Goal: Transaction & Acquisition: Purchase product/service

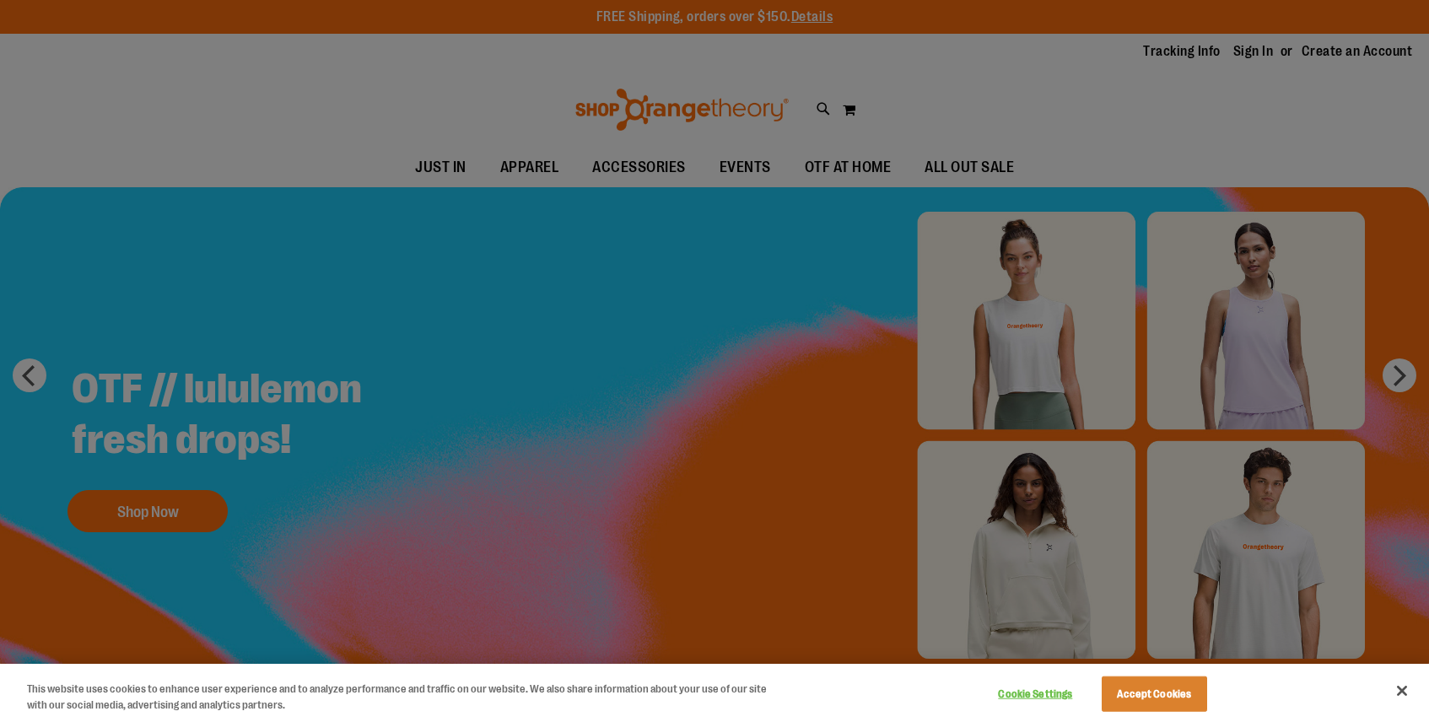
click at [589, 171] on div at bounding box center [714, 361] width 1429 height 722
click at [606, 164] on div at bounding box center [714, 361] width 1429 height 722
click at [1189, 684] on button "Accept Cookies" at bounding box center [1154, 694] width 105 height 35
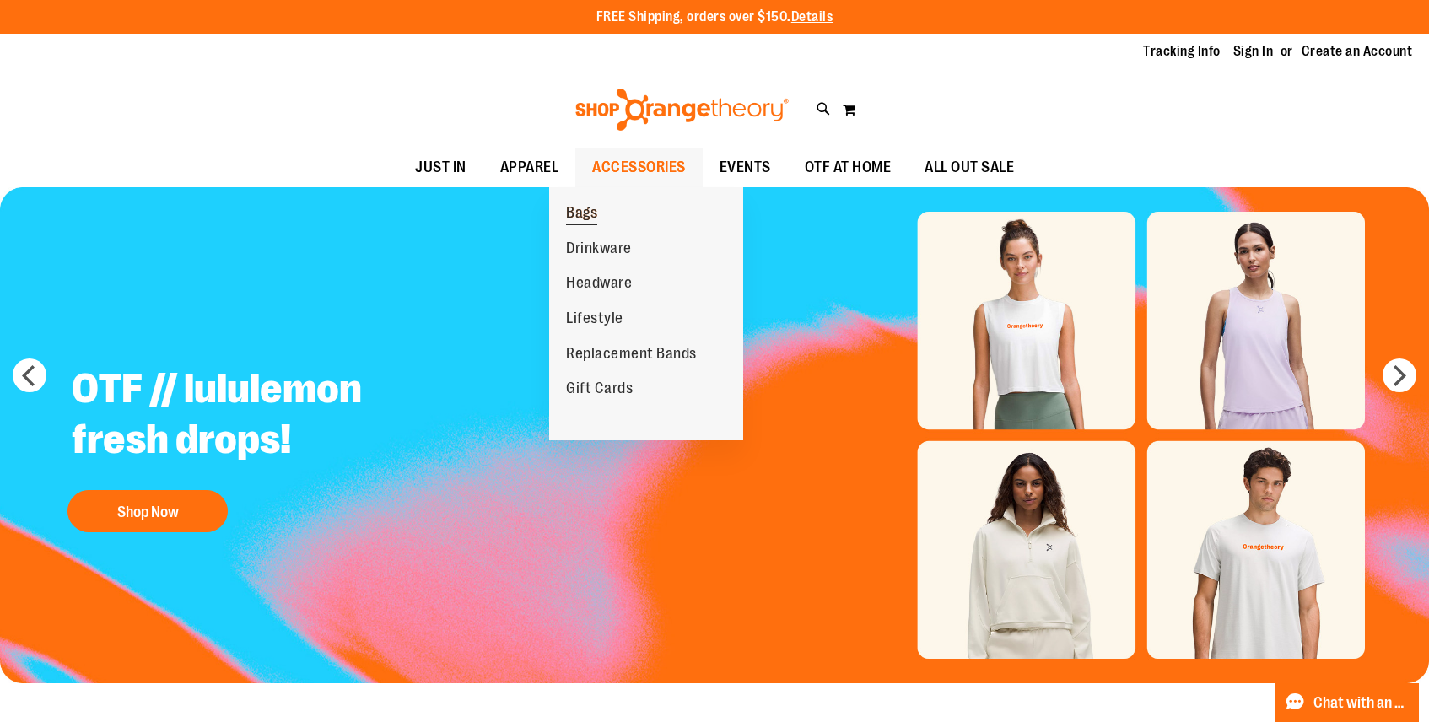
click at [585, 212] on span "Bags" at bounding box center [581, 214] width 31 height 21
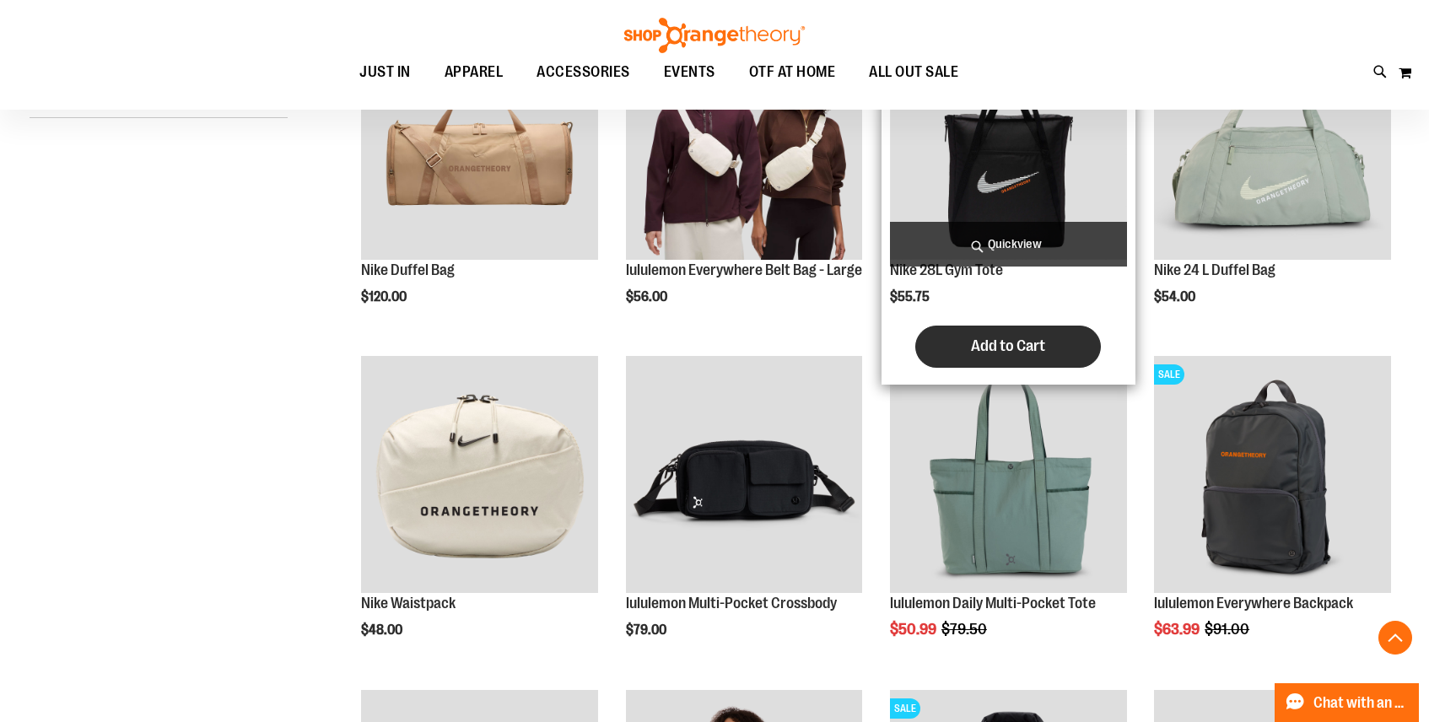
scroll to position [315, 0]
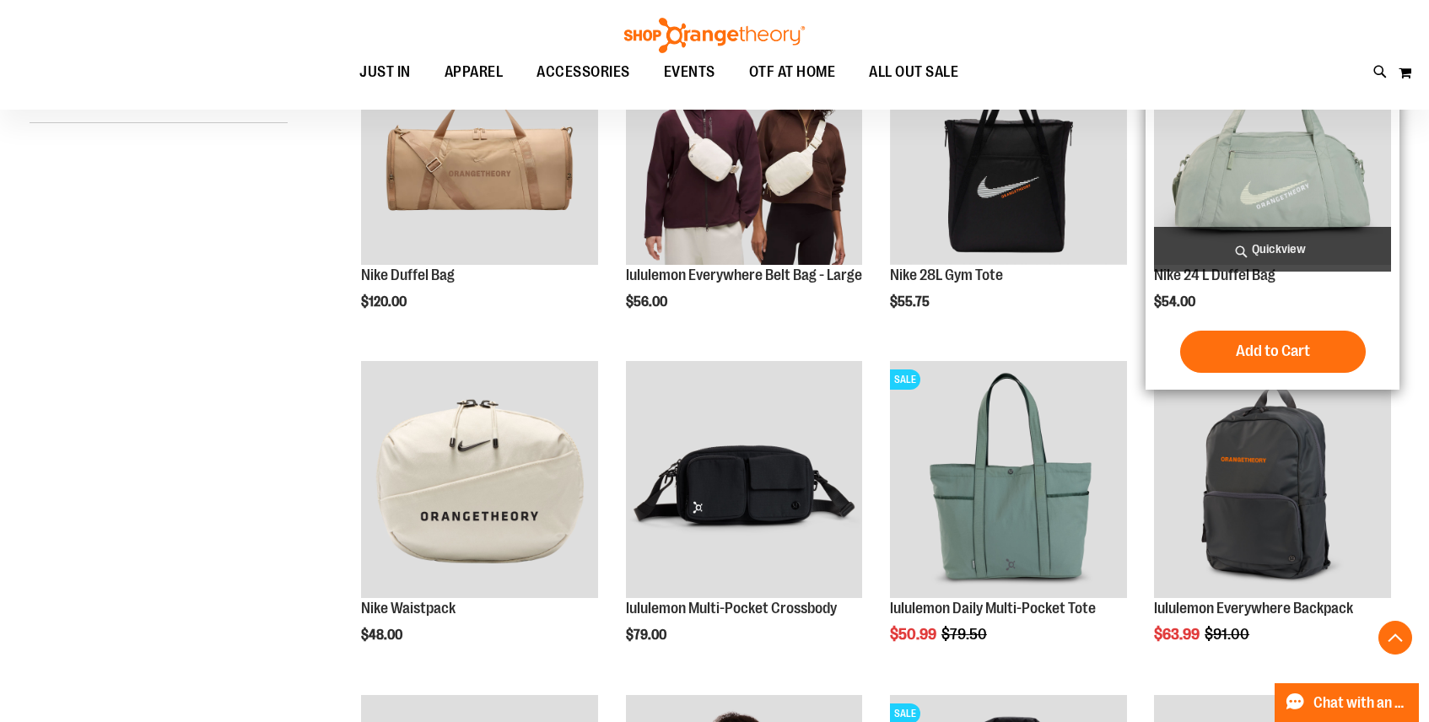
click at [1280, 166] on img "product" at bounding box center [1272, 146] width 237 height 237
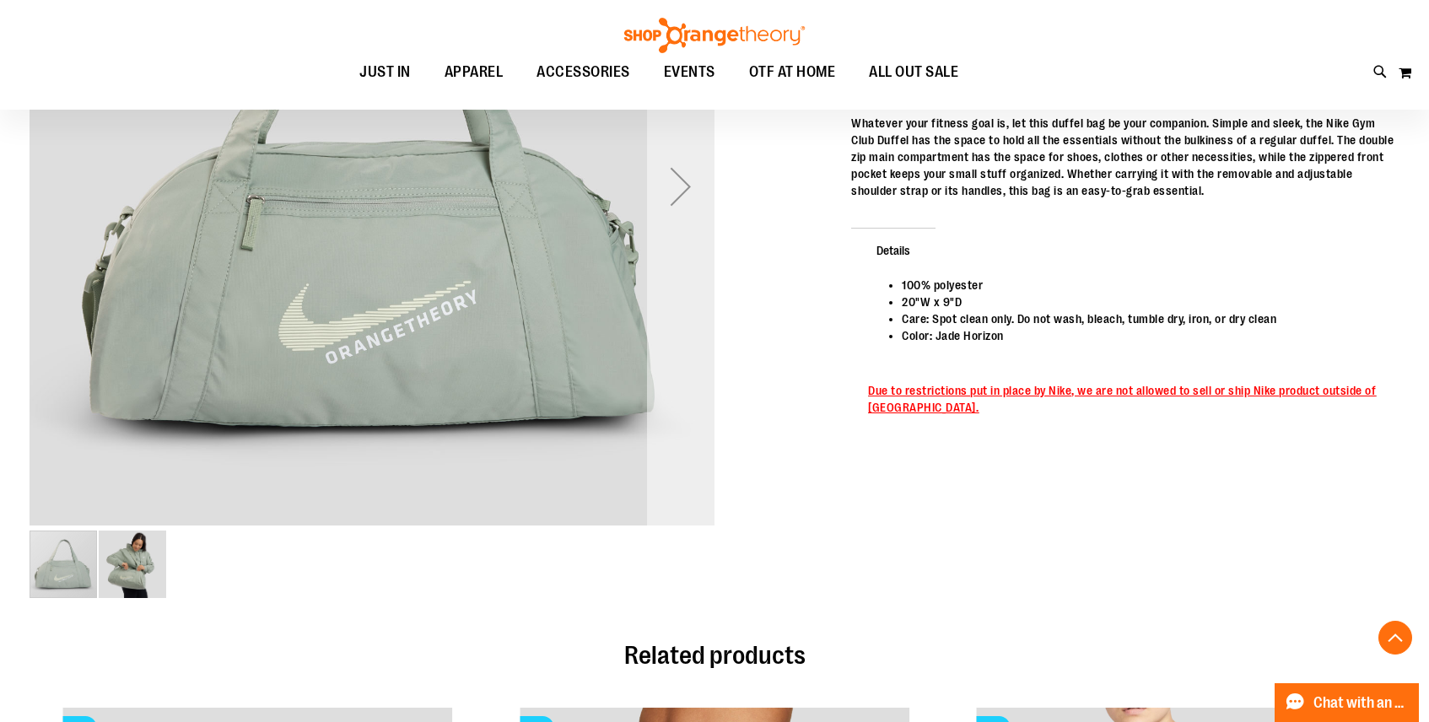
scroll to position [416, 0]
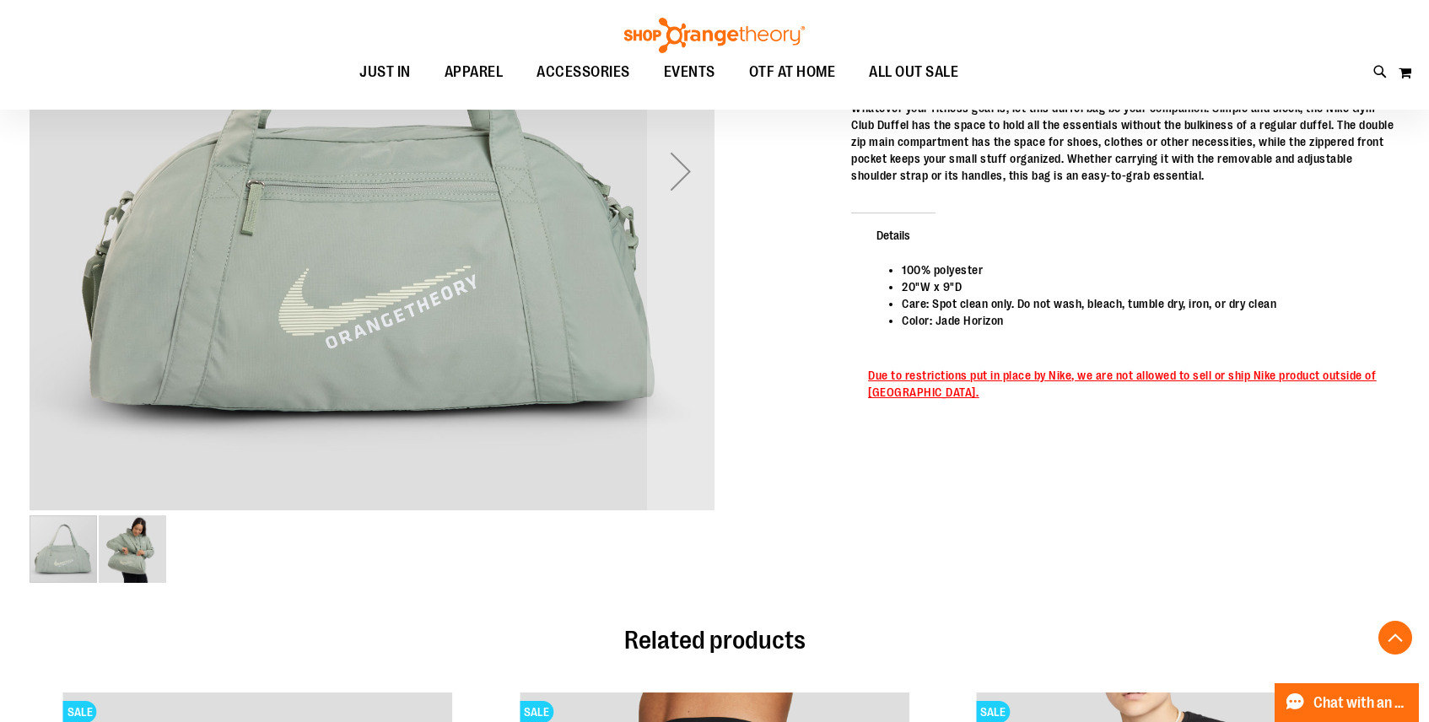
click at [121, 552] on img "image 2 of 2" at bounding box center [132, 548] width 67 height 67
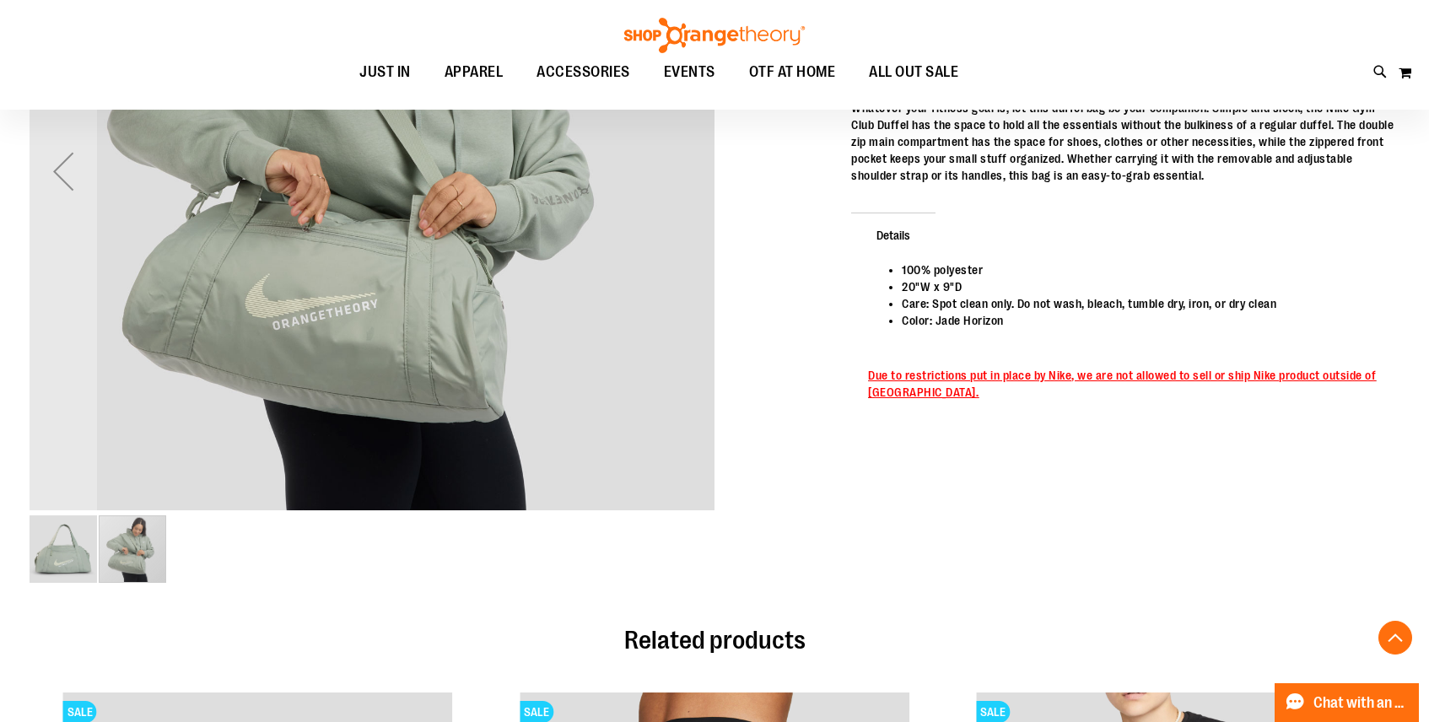
click at [65, 553] on img "image 1 of 2" at bounding box center [63, 548] width 67 height 67
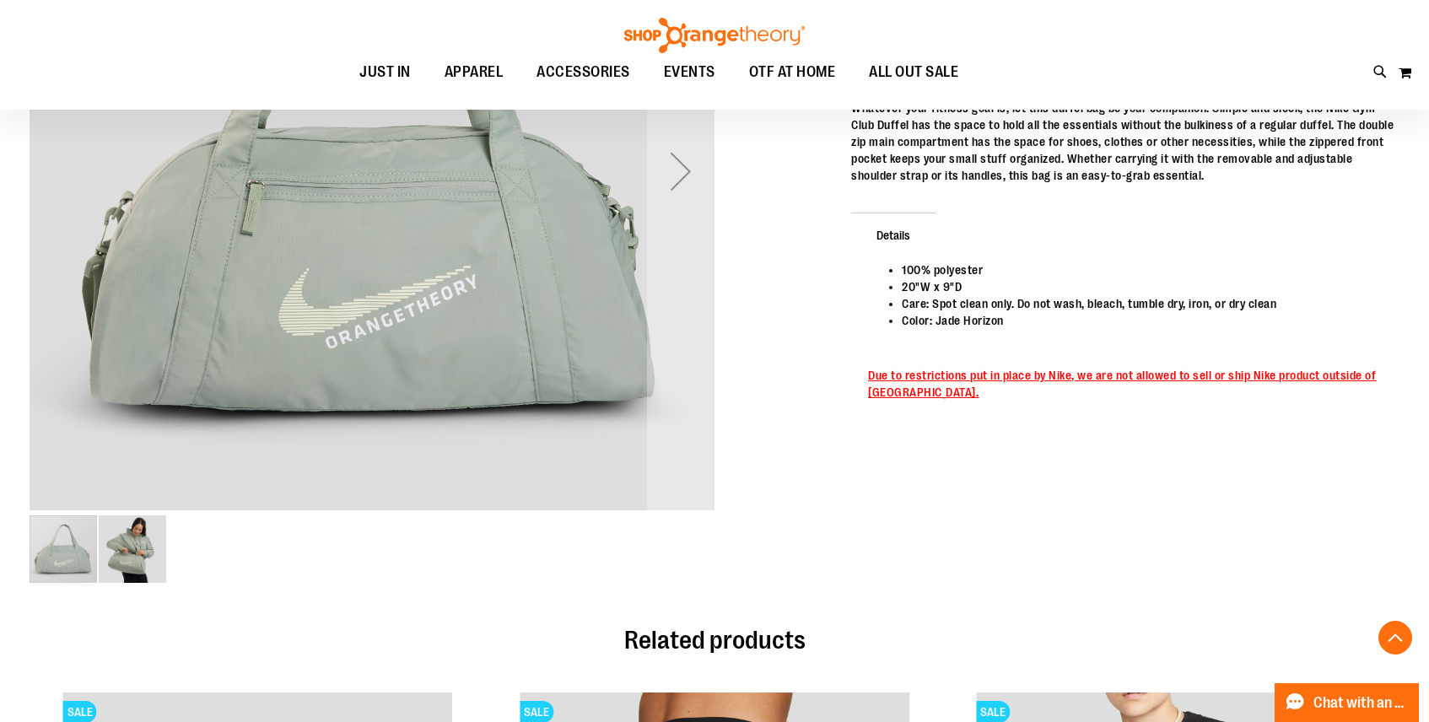
click at [126, 574] on img "image 2 of 2" at bounding box center [132, 548] width 67 height 67
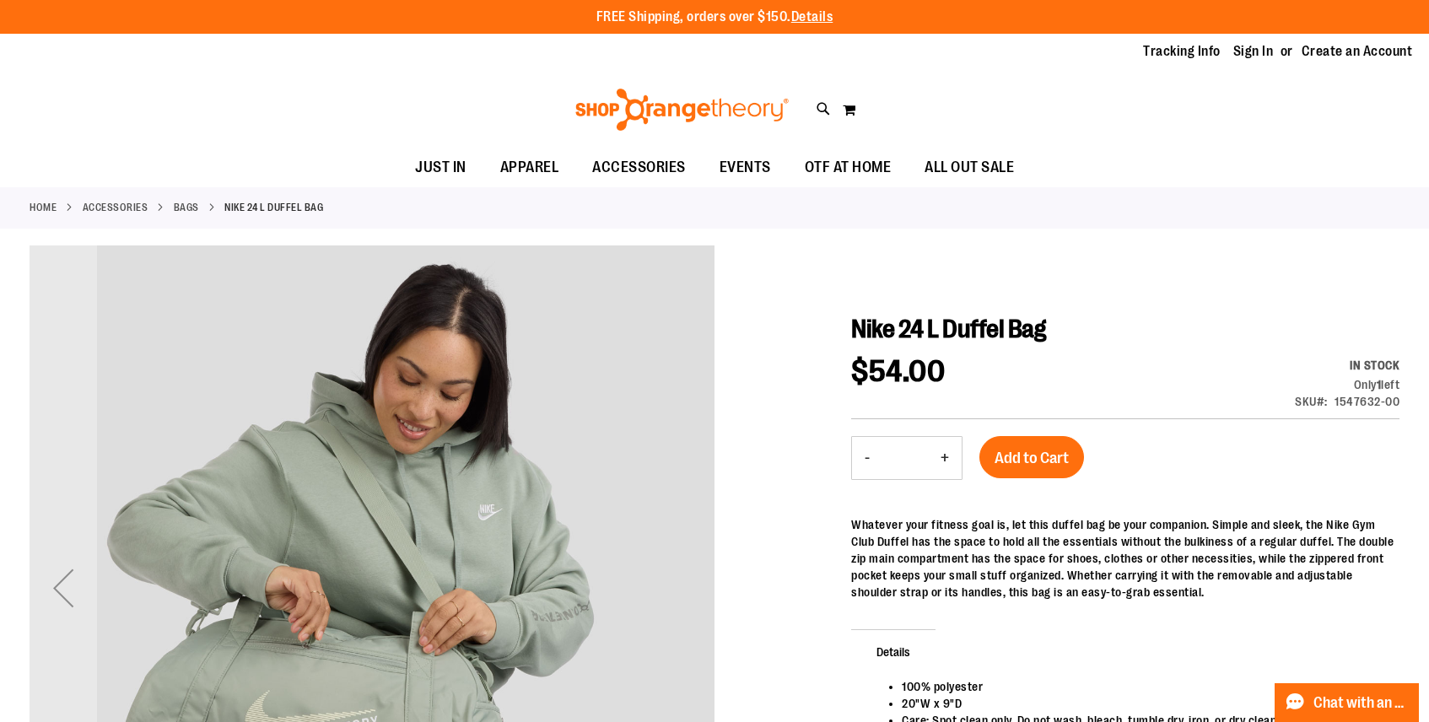
scroll to position [8, 0]
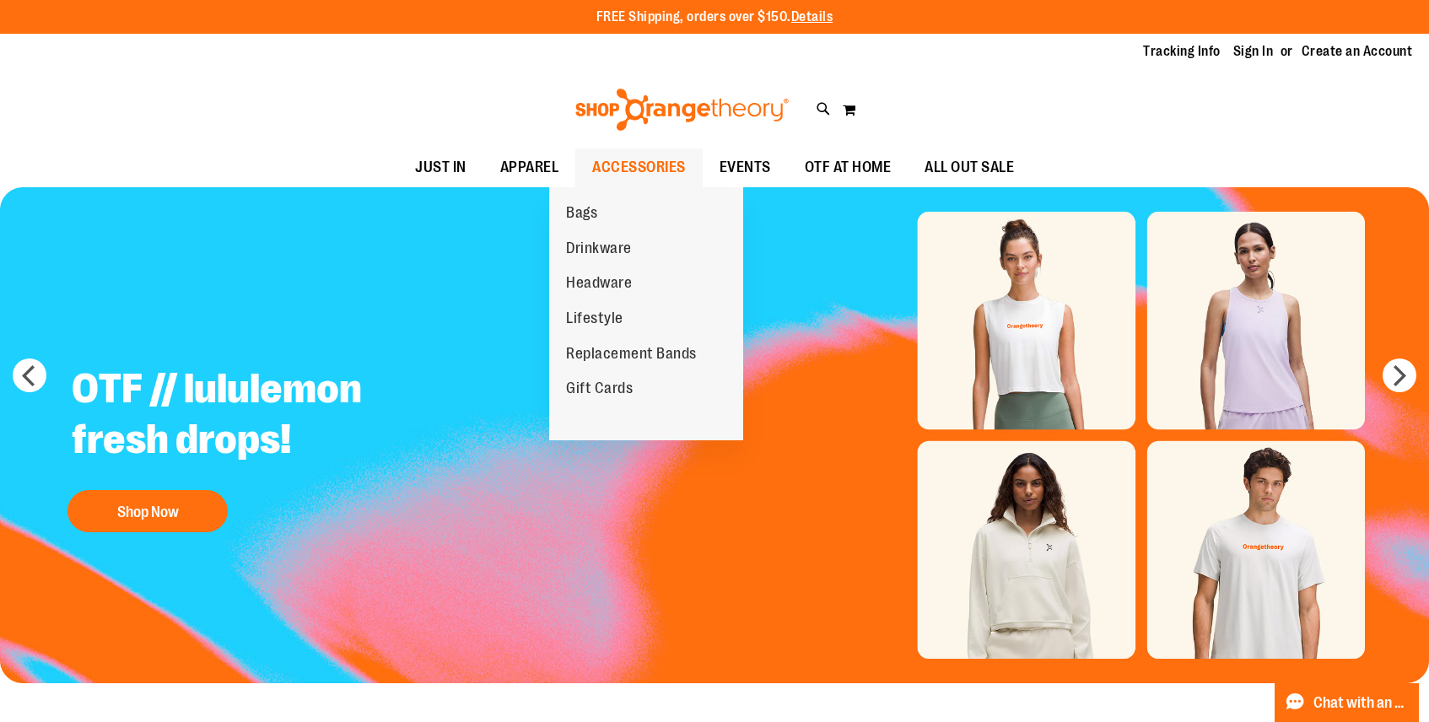
click at [653, 171] on span "ACCESSORIES" at bounding box center [639, 167] width 94 height 38
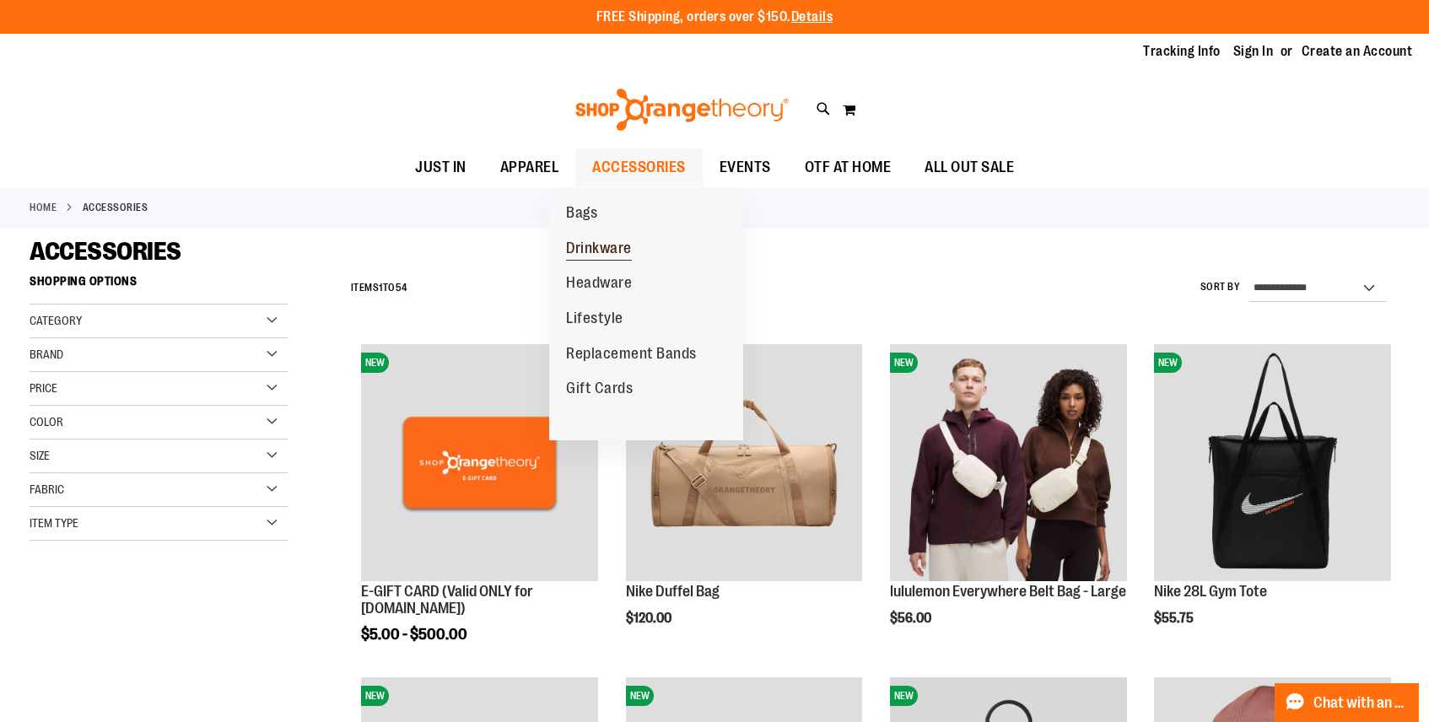
click at [591, 248] on span "Drinkware" at bounding box center [599, 250] width 66 height 21
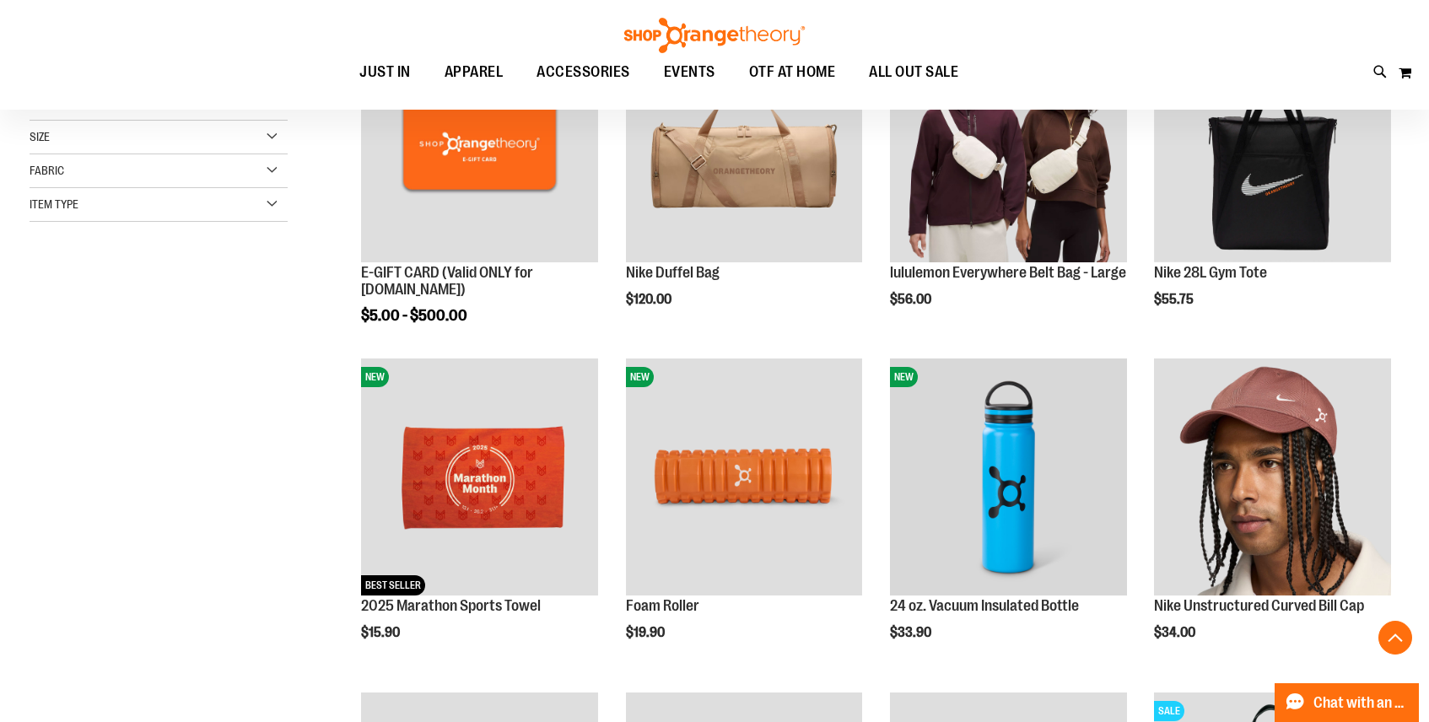
scroll to position [328, 0]
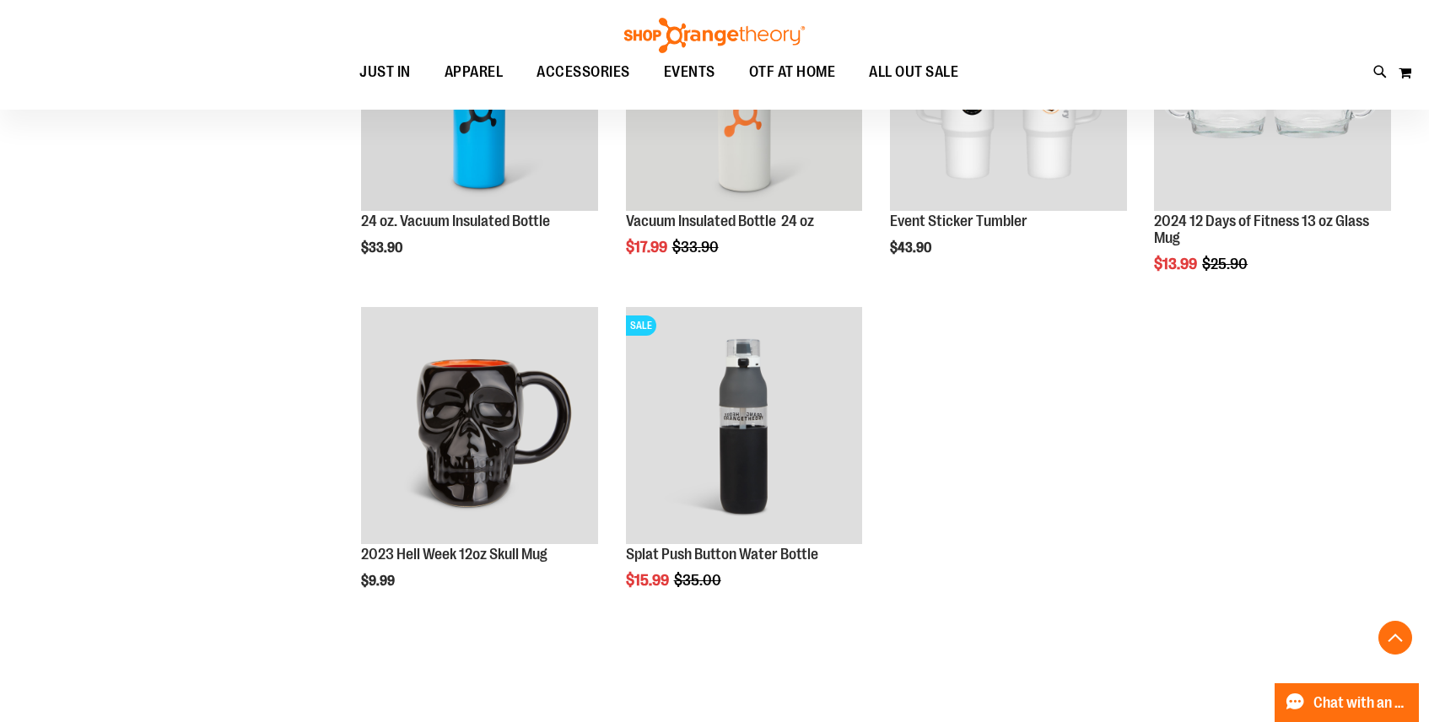
scroll to position [375, 0]
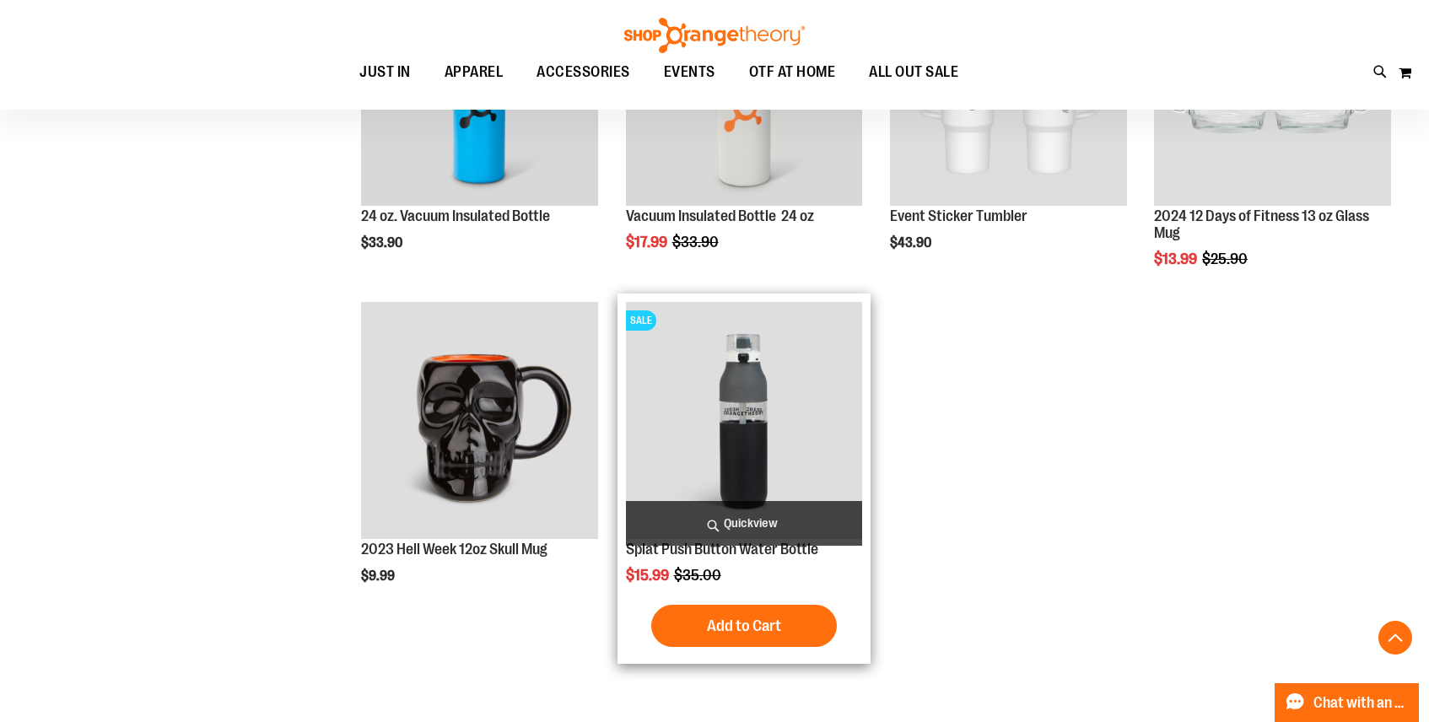
click at [753, 405] on img "product" at bounding box center [744, 420] width 237 height 237
click at [747, 424] on img "product" at bounding box center [744, 420] width 237 height 237
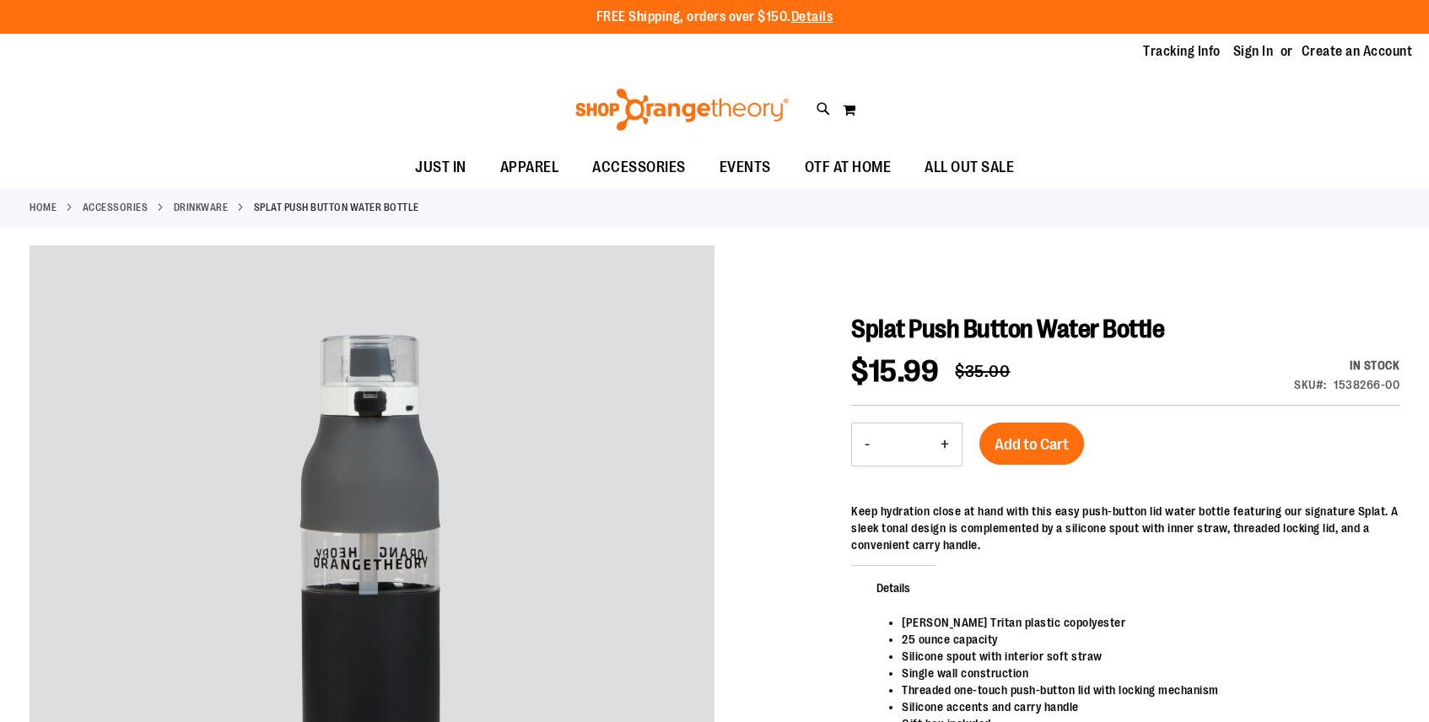
click at [736, 437] on div at bounding box center [715, 598] width 1370 height 706
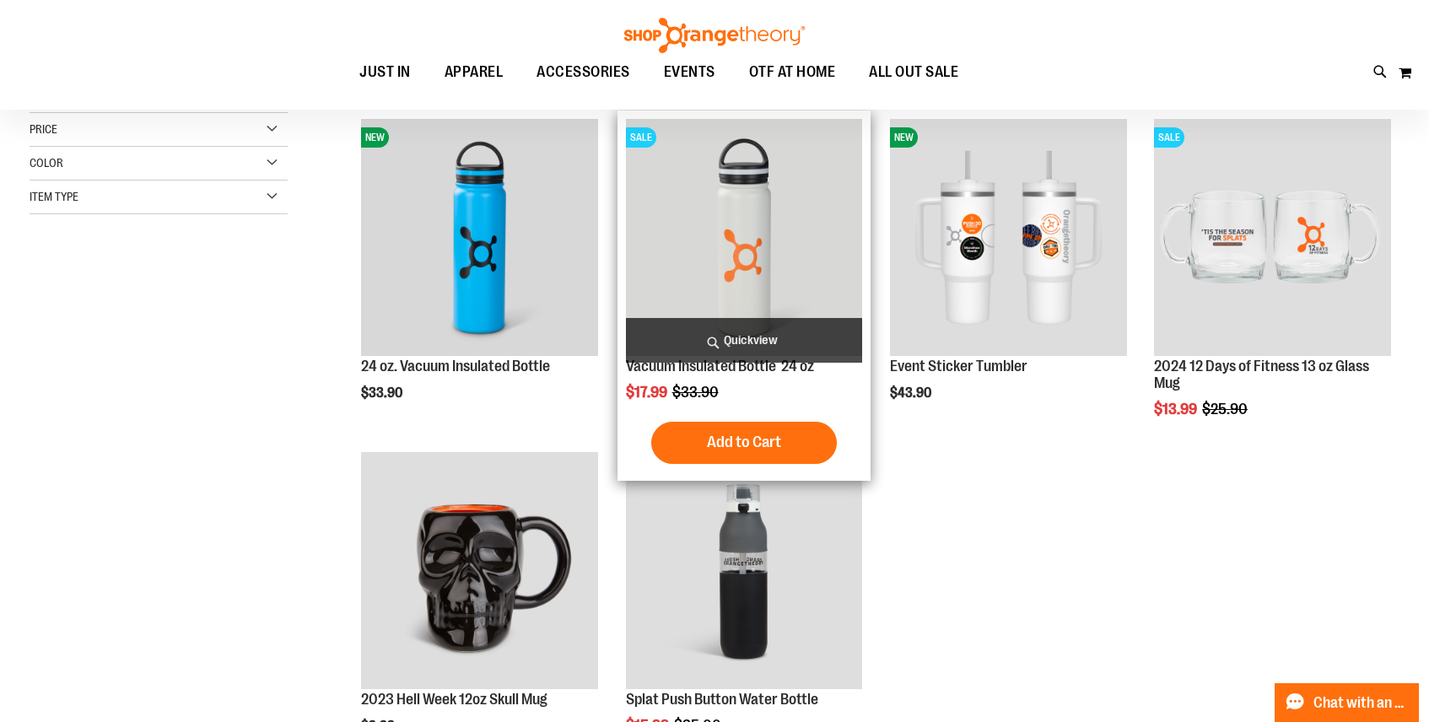
scroll to position [208, 0]
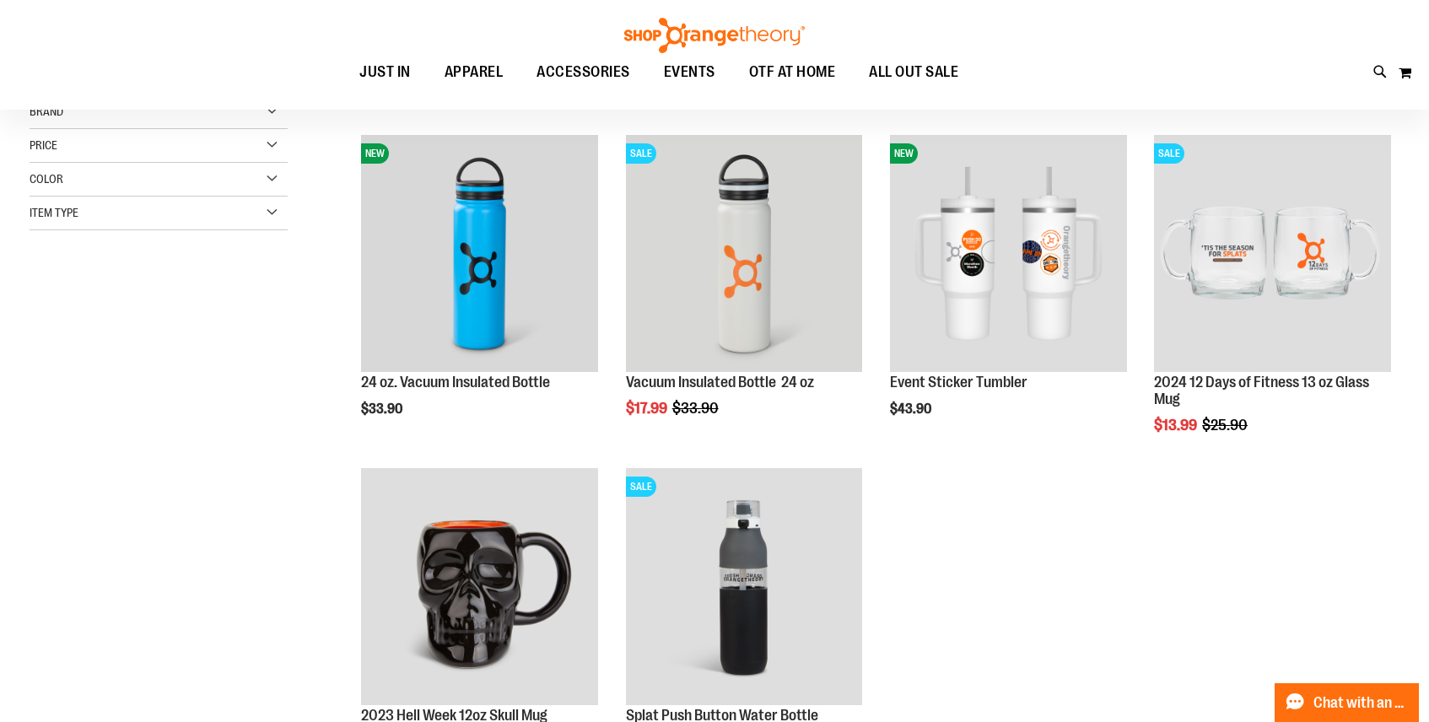
click at [892, 501] on ol "NEW 24 oz. Vacuum Insulated Bottle $33.90 [GEOGRAPHIC_DATA]" at bounding box center [870, 460] width 1057 height 666
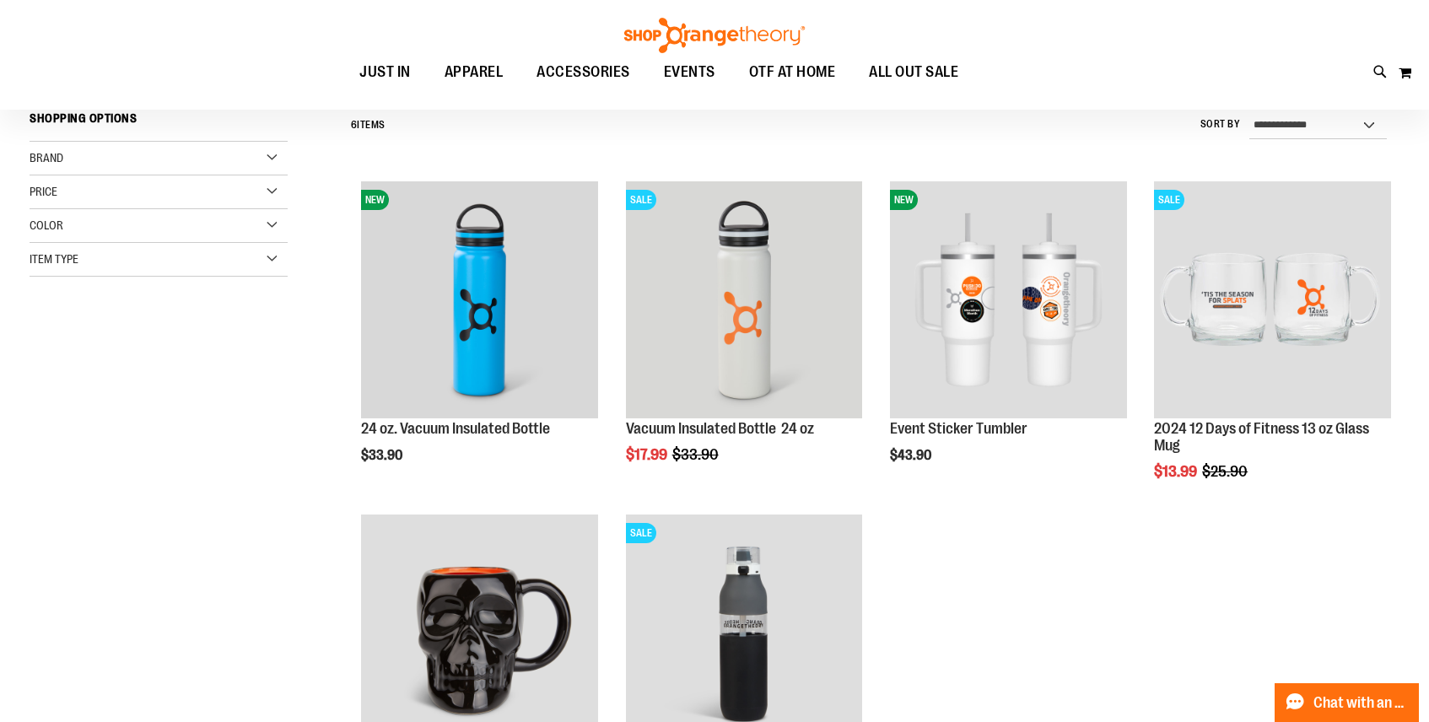
scroll to position [142, 0]
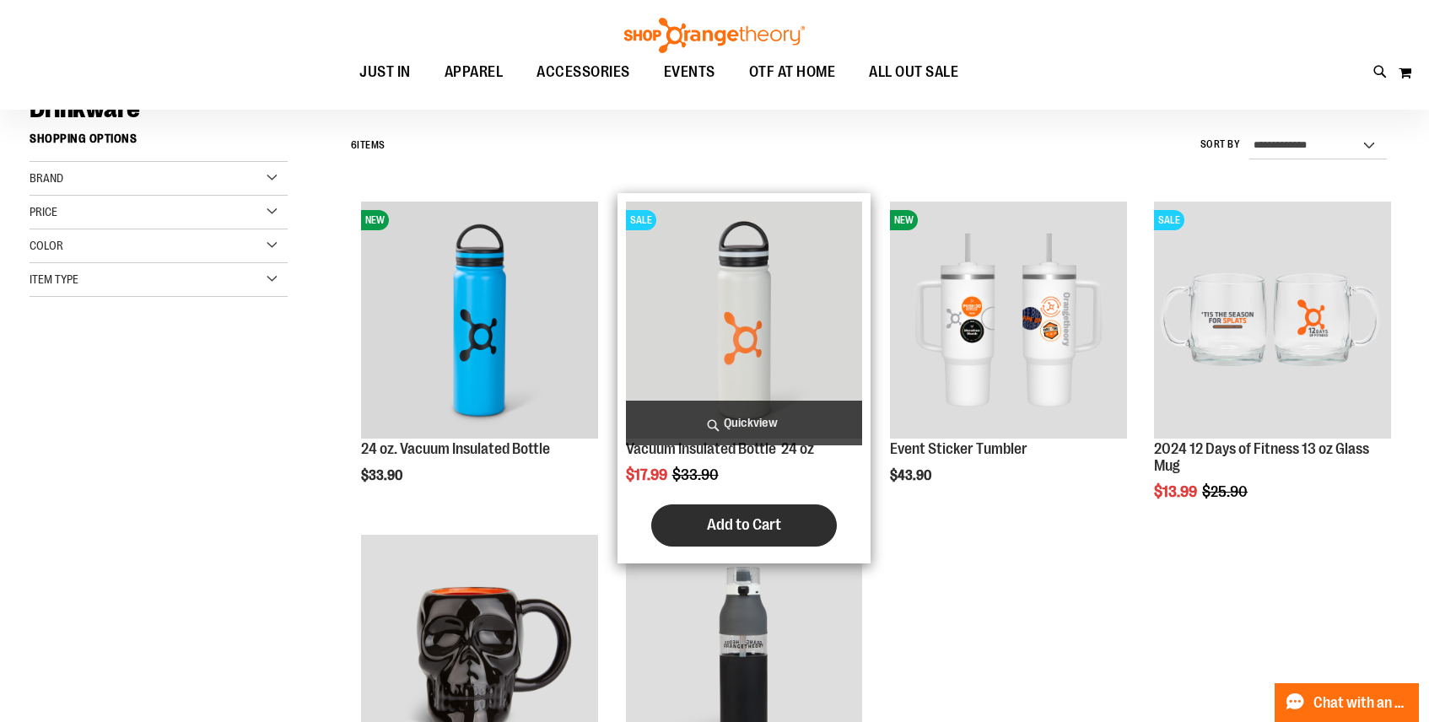
click at [736, 515] on button "Add to Cart" at bounding box center [744, 525] width 186 height 42
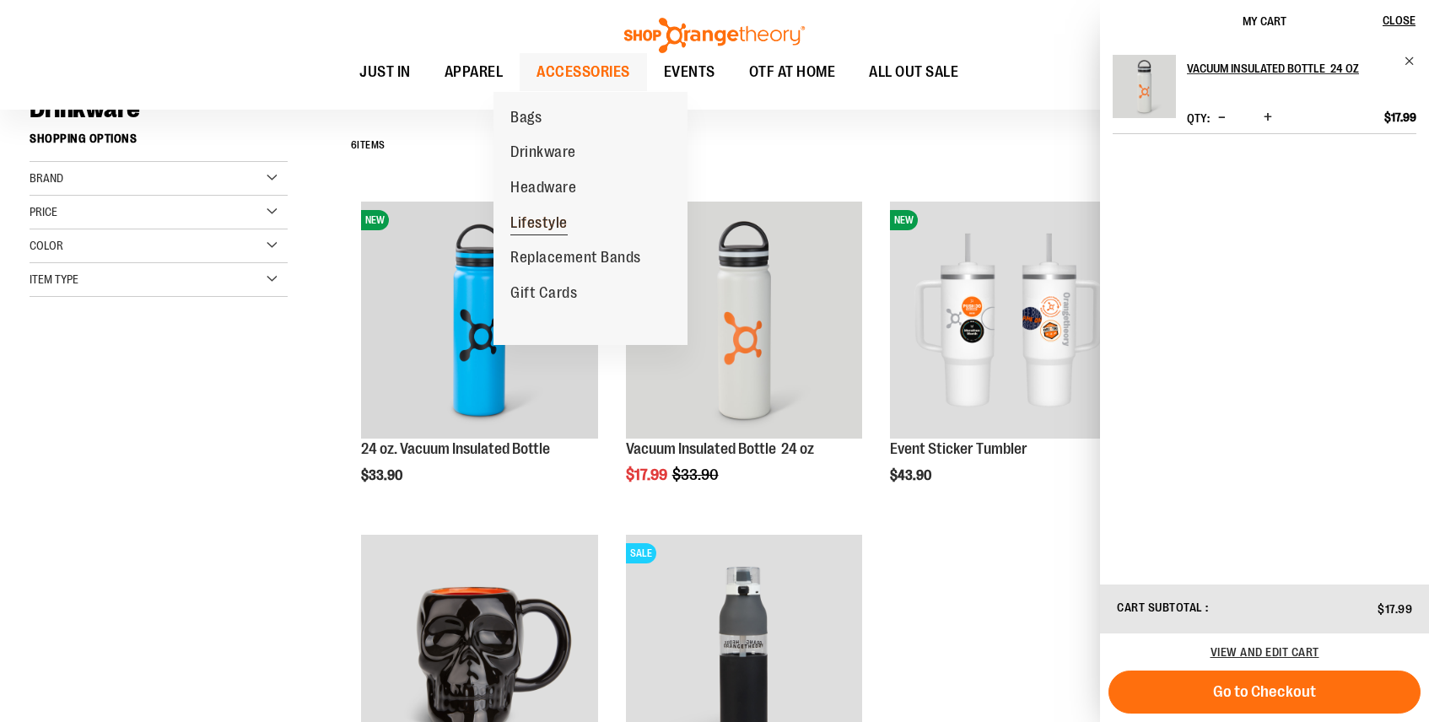
click at [526, 220] on span "Lifestyle" at bounding box center [538, 224] width 57 height 21
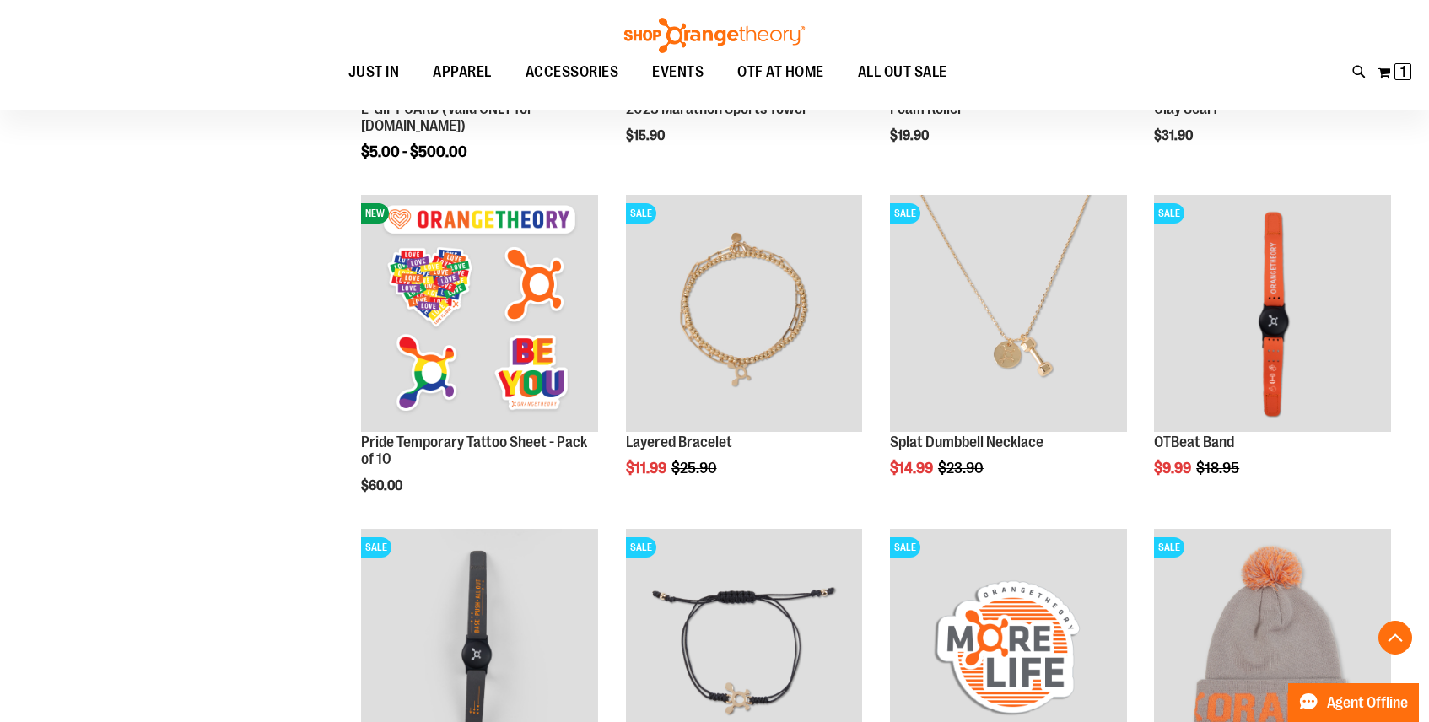
scroll to position [356, 0]
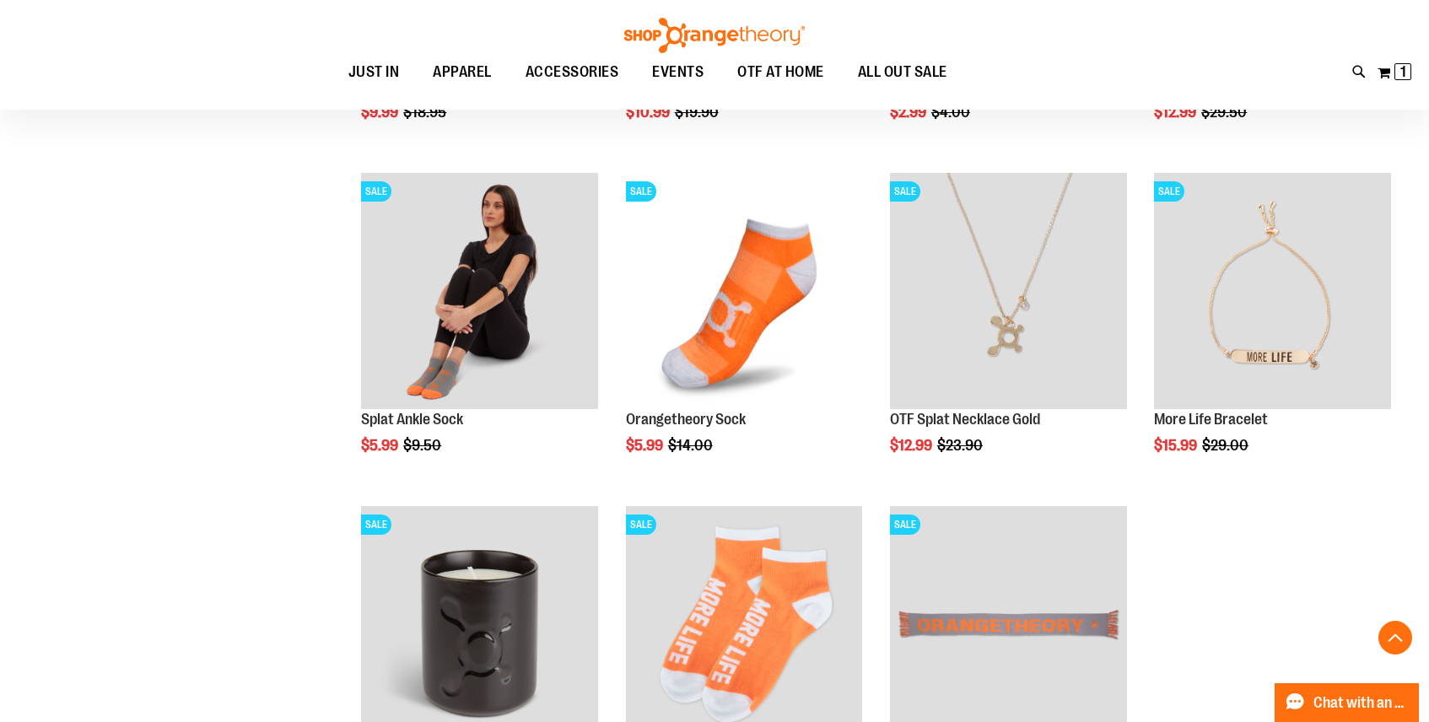
scroll to position [943, 0]
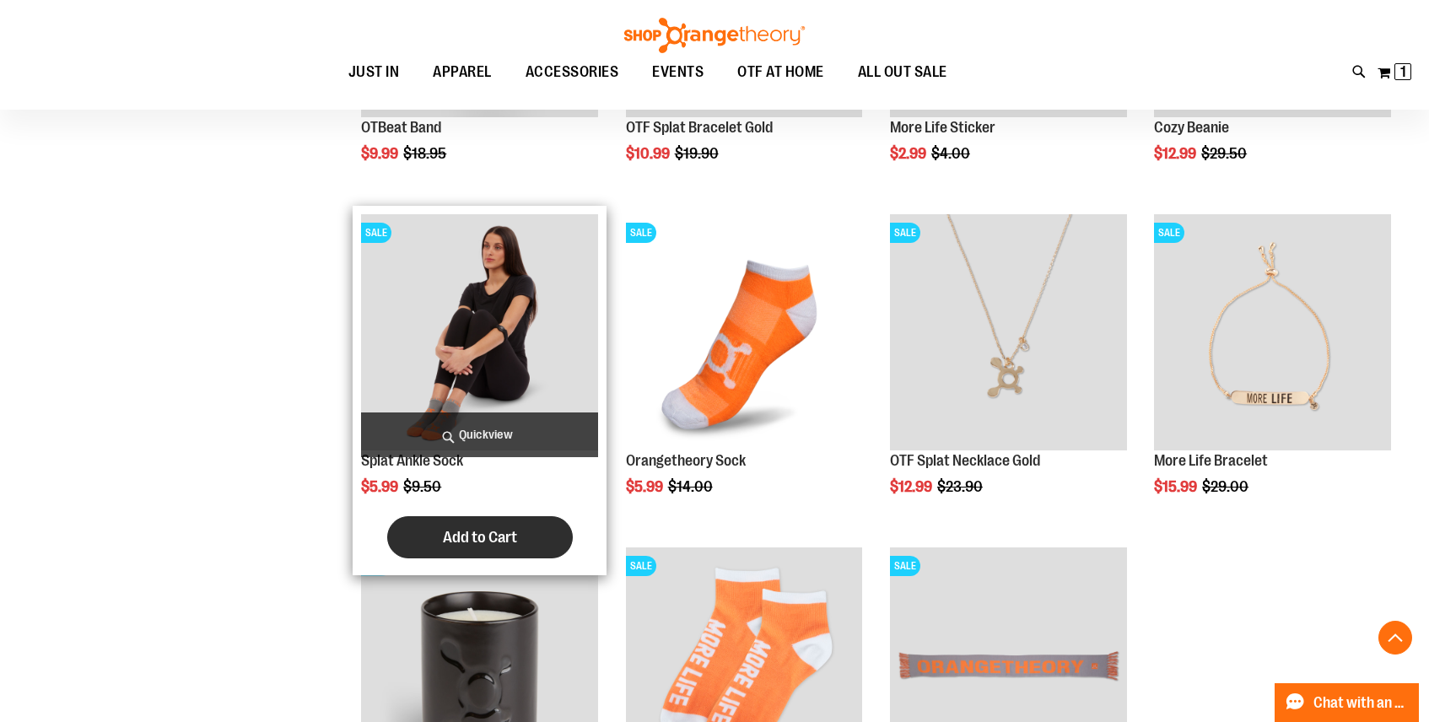
click at [457, 529] on span "Add to Cart" at bounding box center [480, 537] width 74 height 19
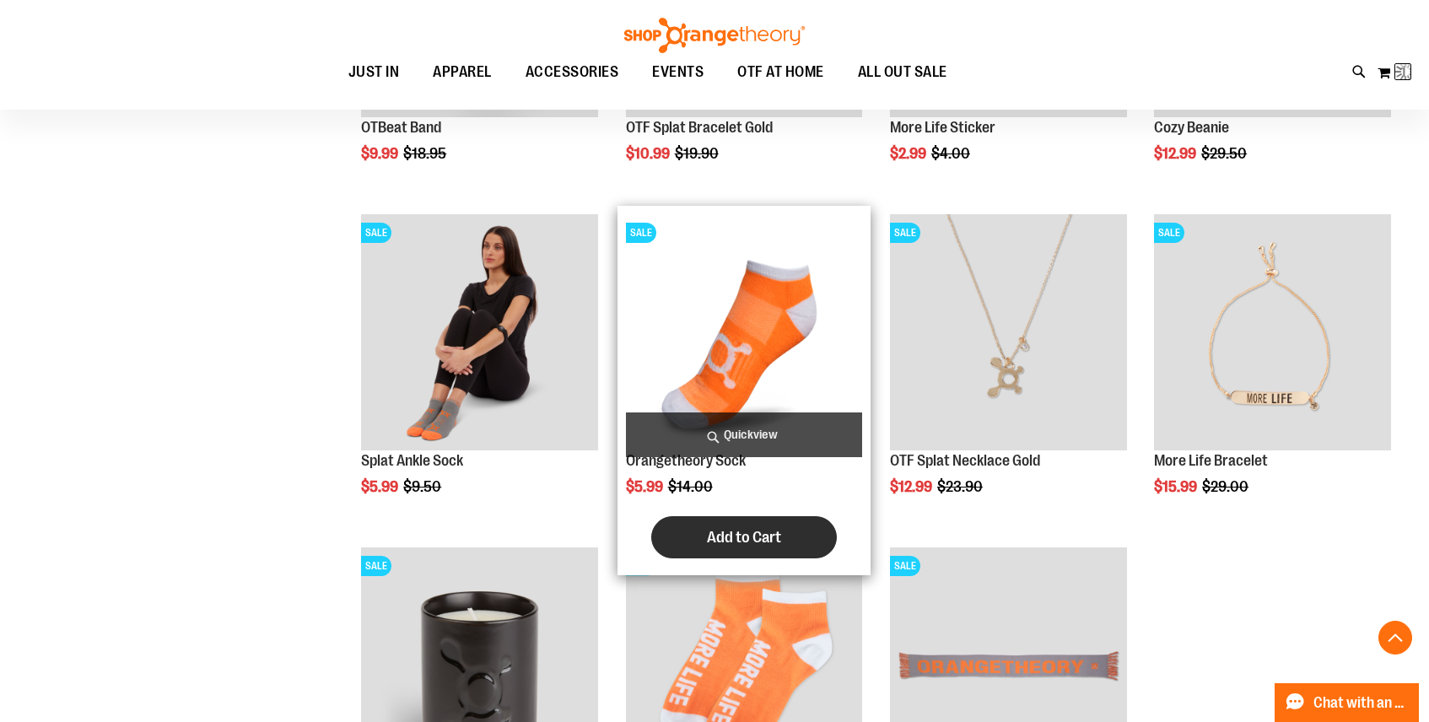
click at [708, 533] on span "Add to Cart" at bounding box center [744, 537] width 74 height 19
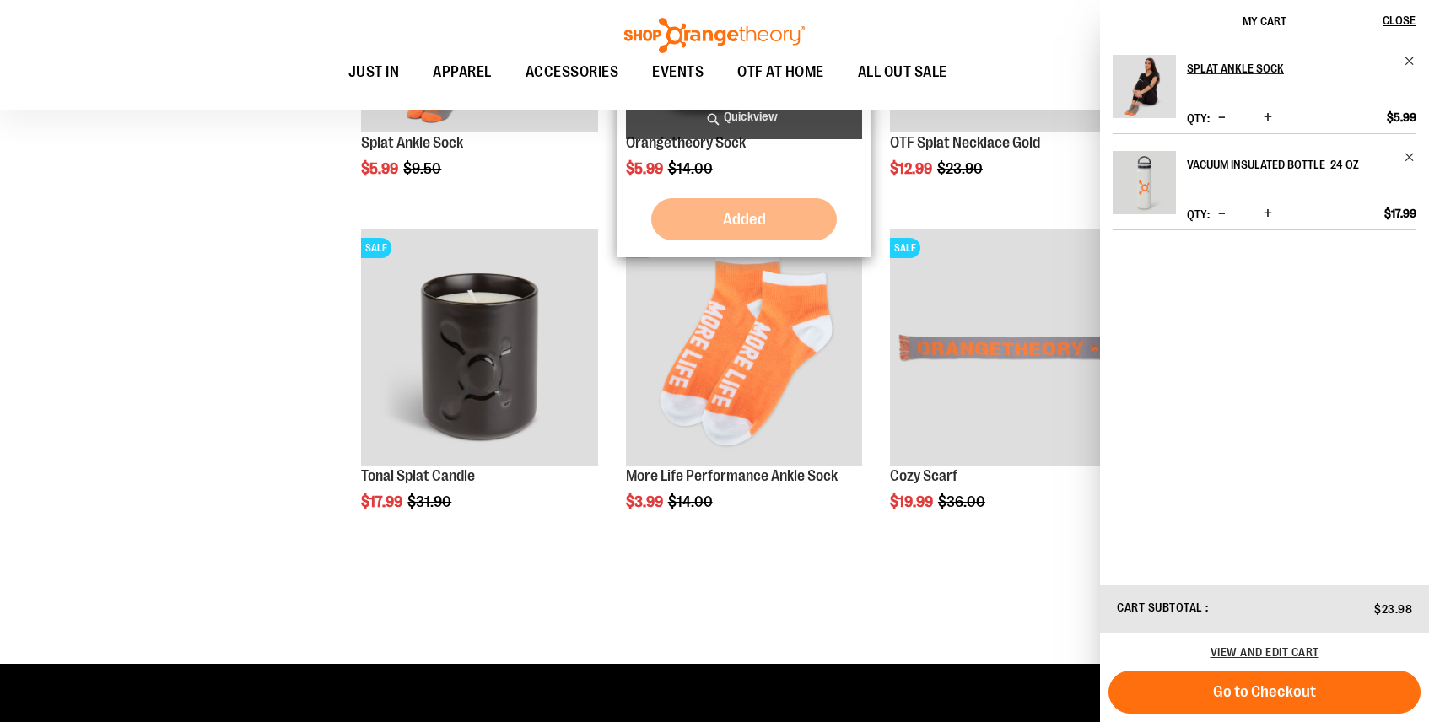
scroll to position [1270, 0]
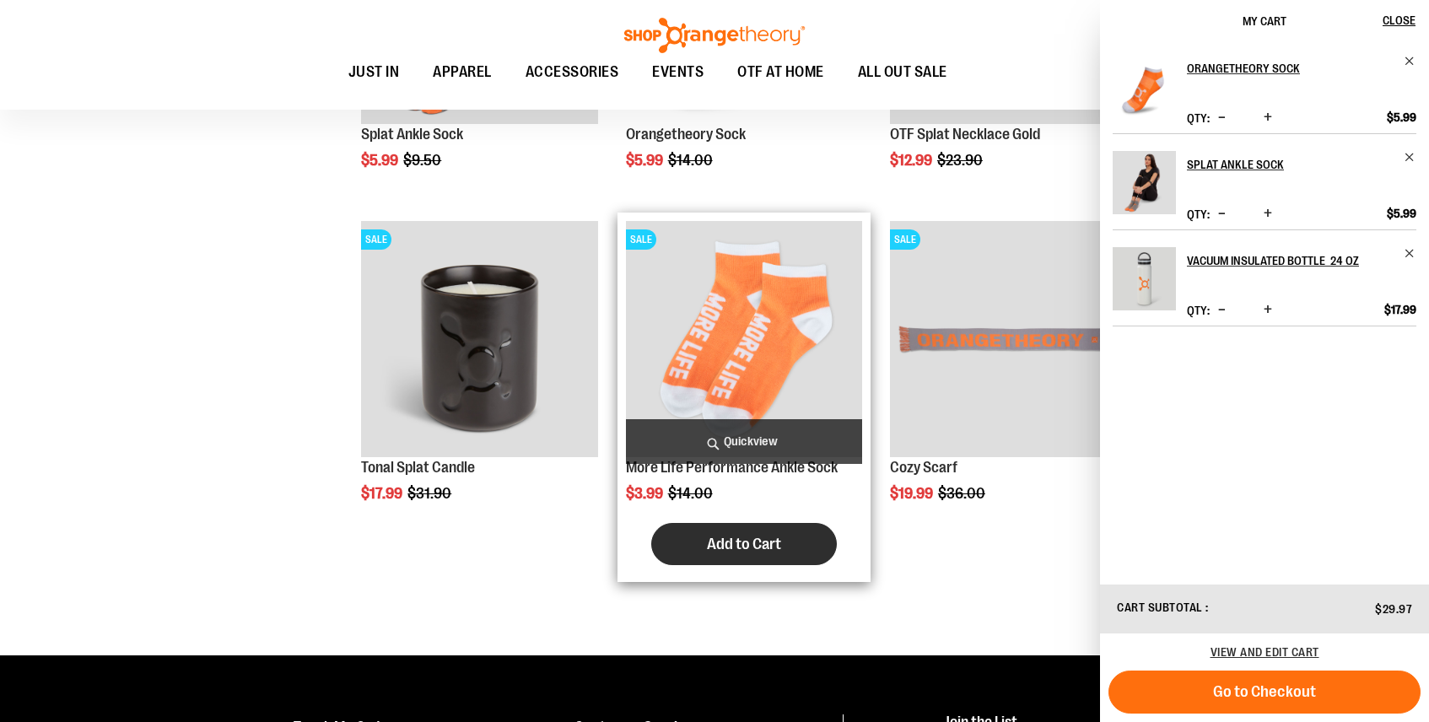
click at [682, 544] on button "Add to Cart" at bounding box center [744, 544] width 186 height 42
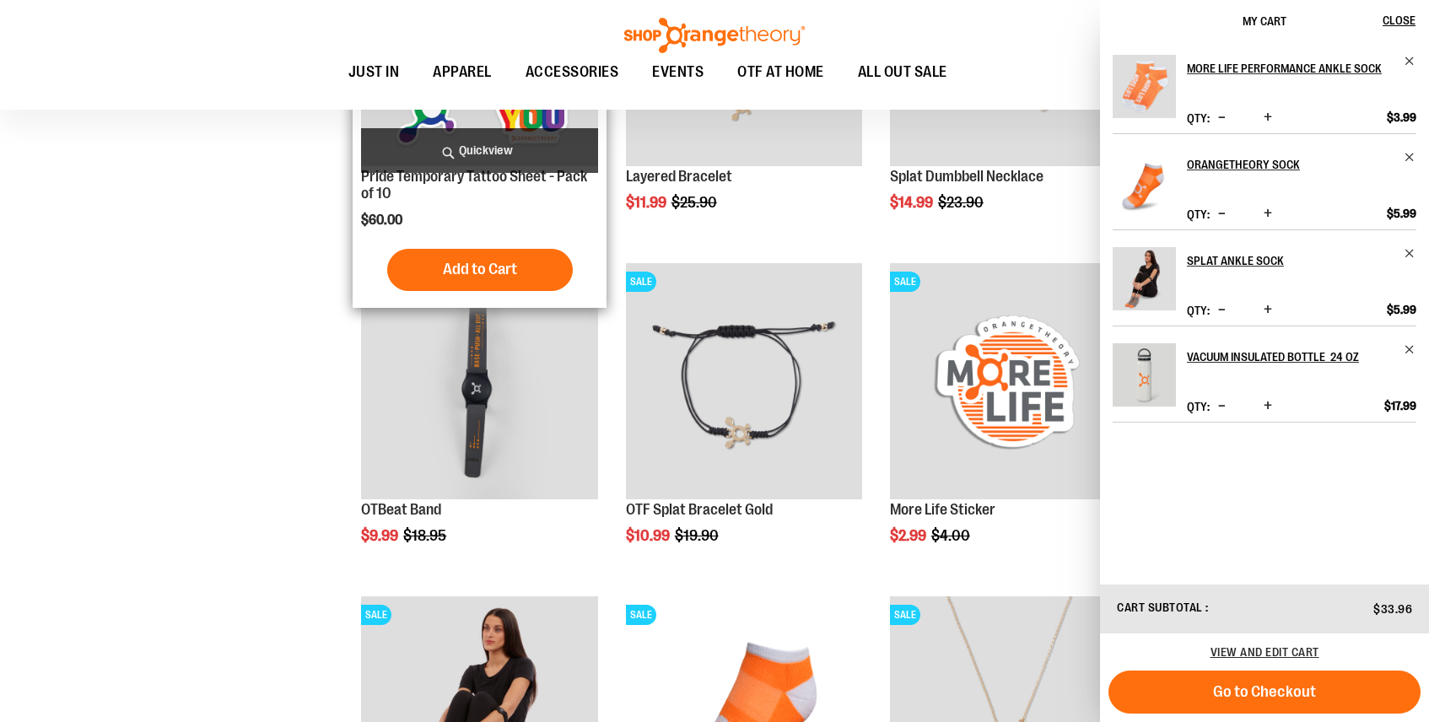
scroll to position [554, 0]
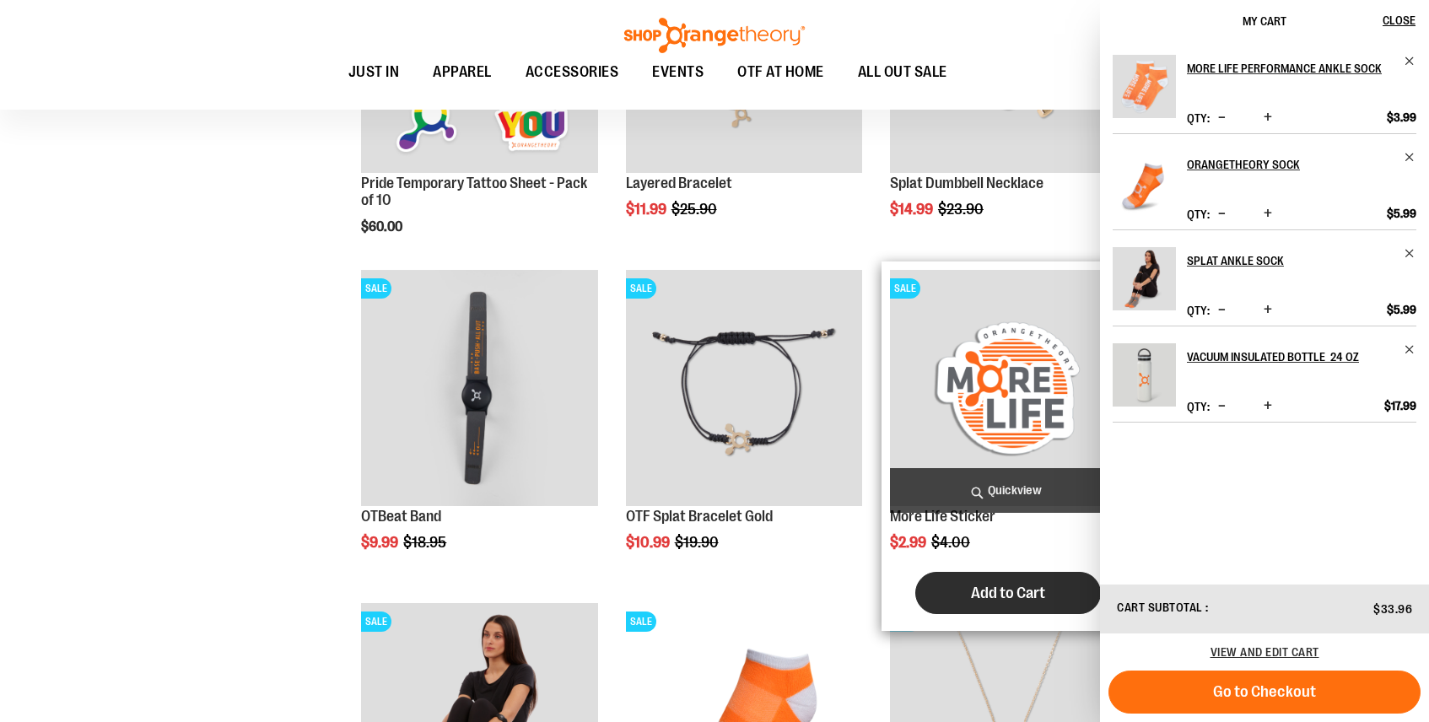
click at [966, 590] on button "Add to Cart" at bounding box center [1008, 593] width 186 height 42
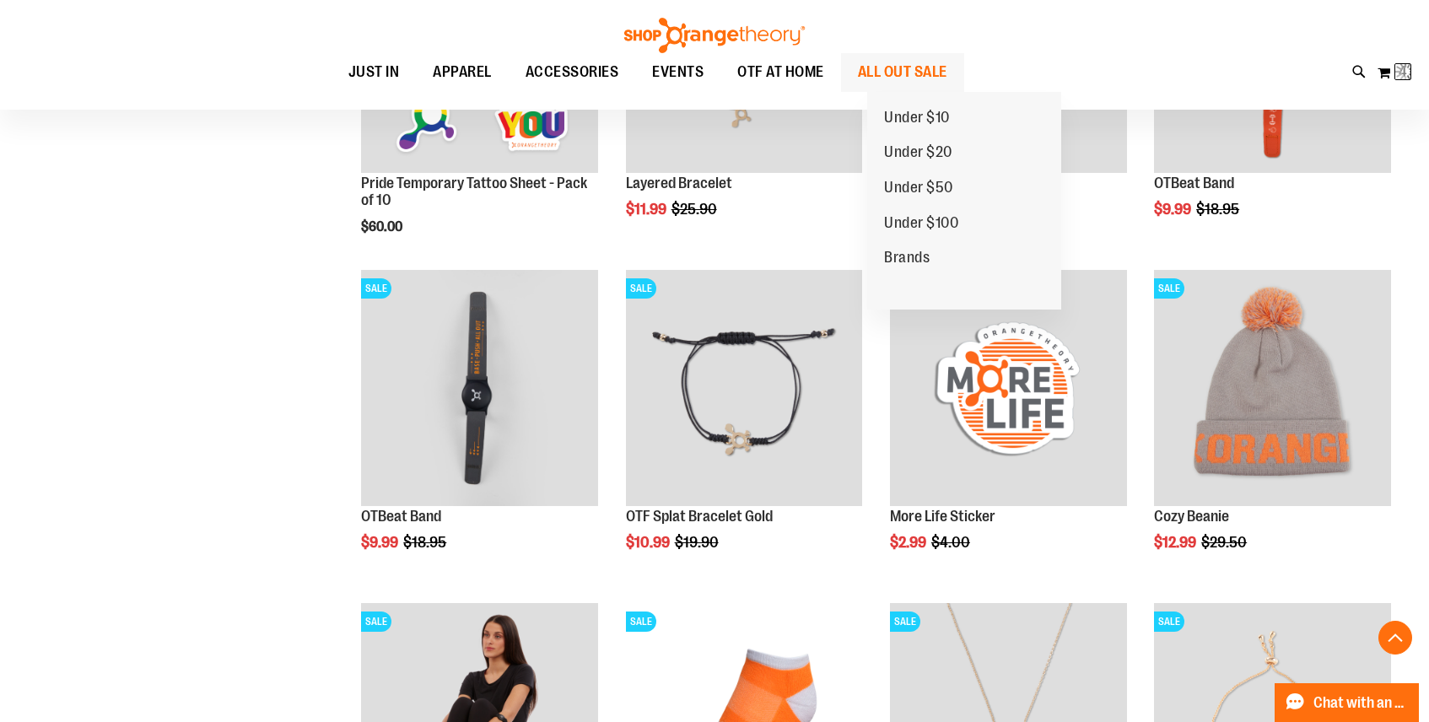
click at [914, 65] on span "ALL OUT SALE" at bounding box center [902, 72] width 89 height 38
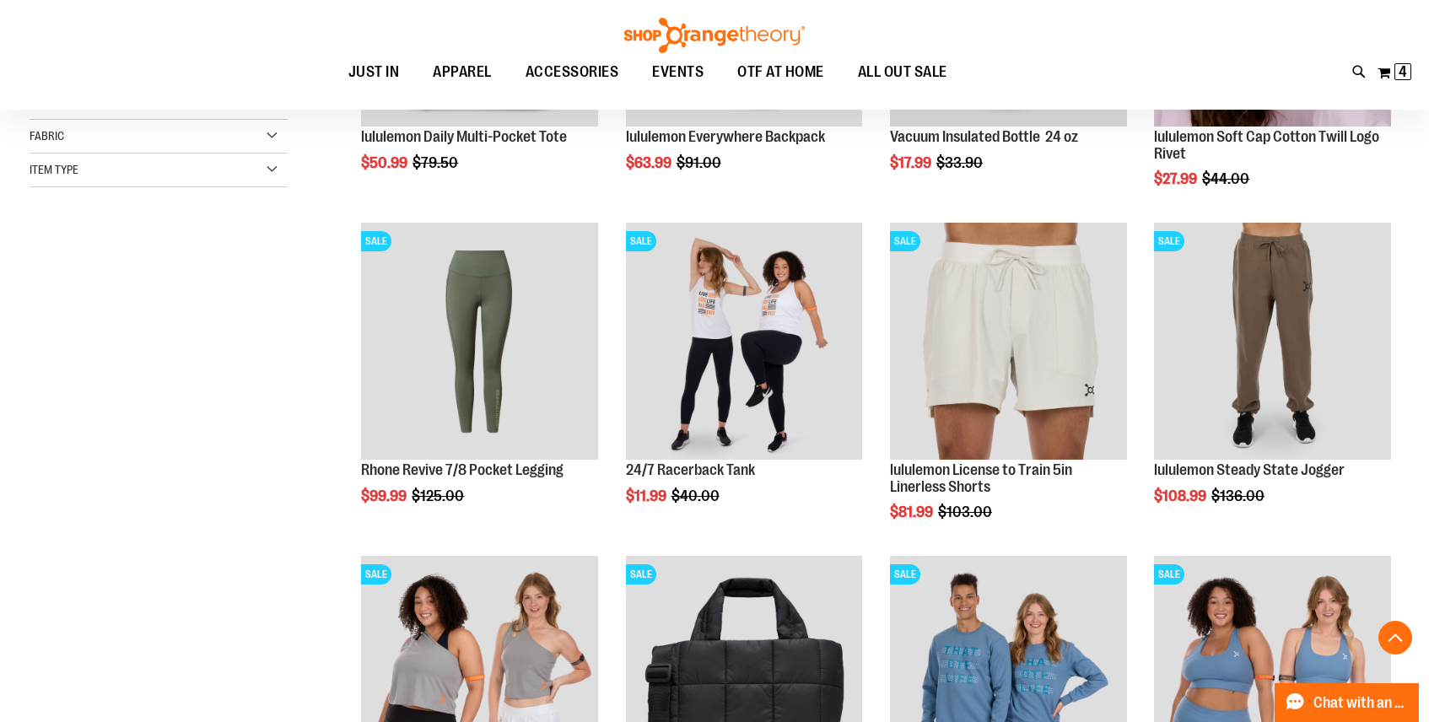
scroll to position [519, 0]
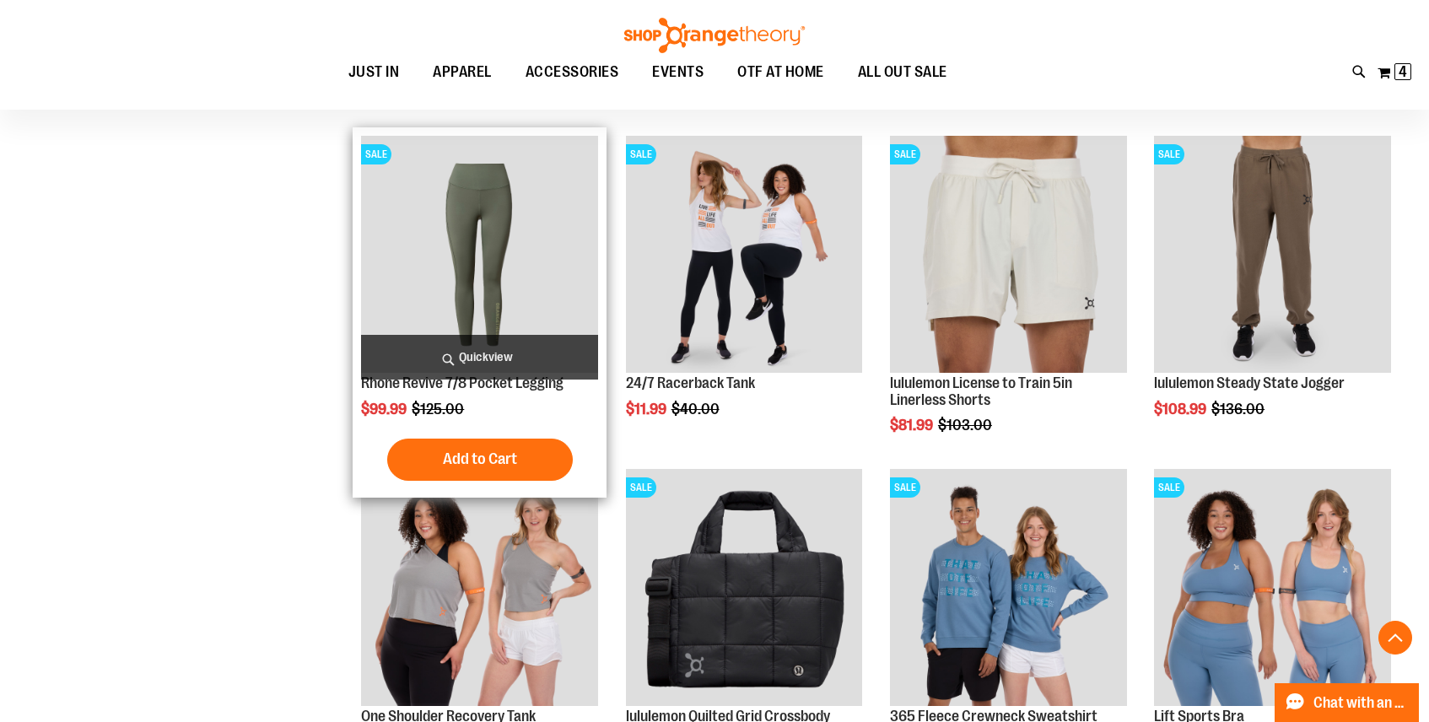
scroll to position [590, 0]
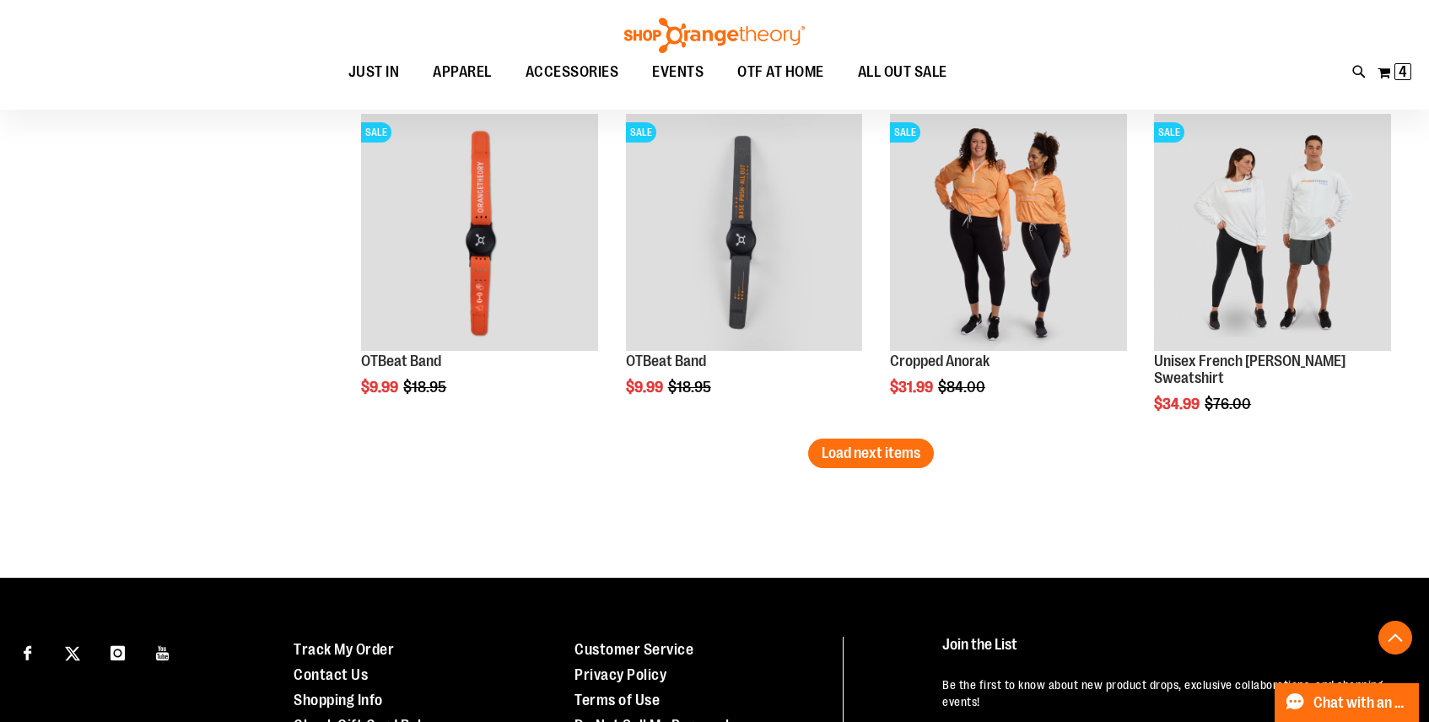
scroll to position [2954, 0]
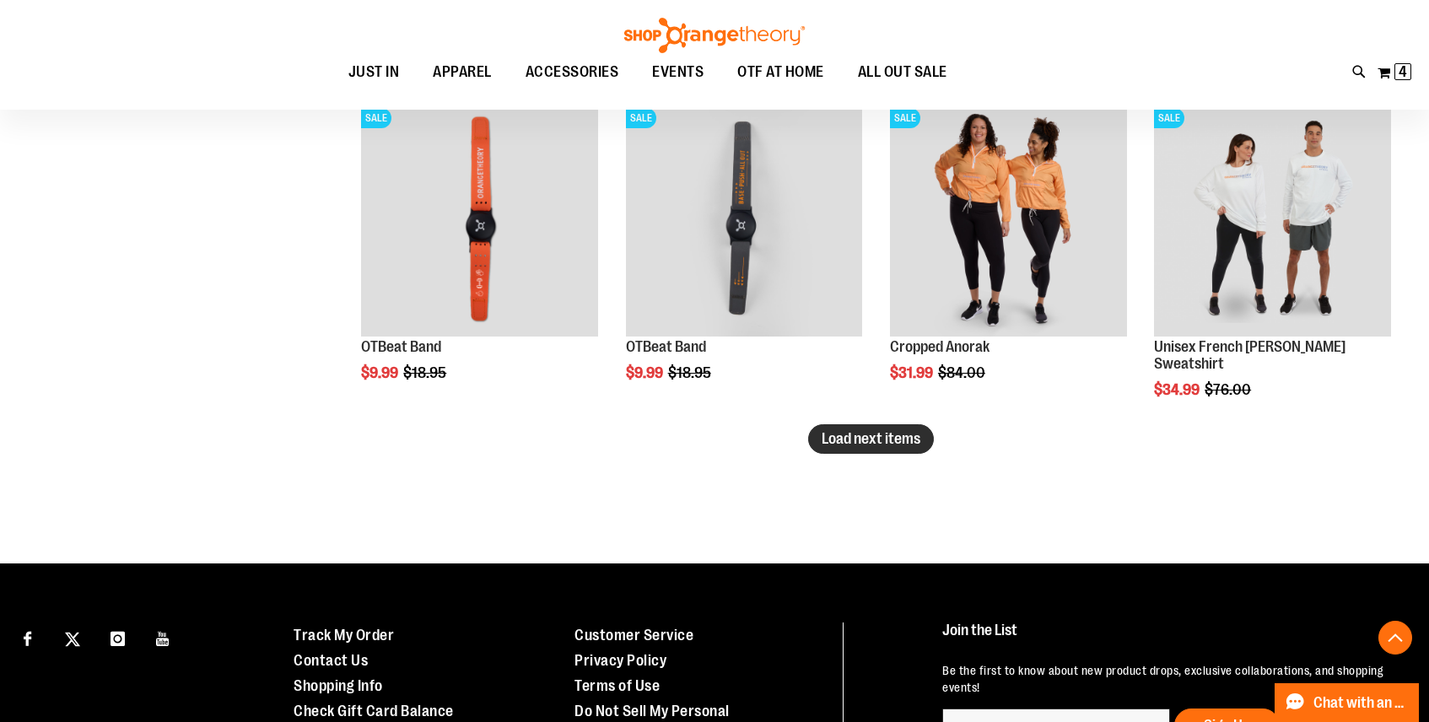
click at [898, 445] on span "Load next items" at bounding box center [871, 438] width 99 height 17
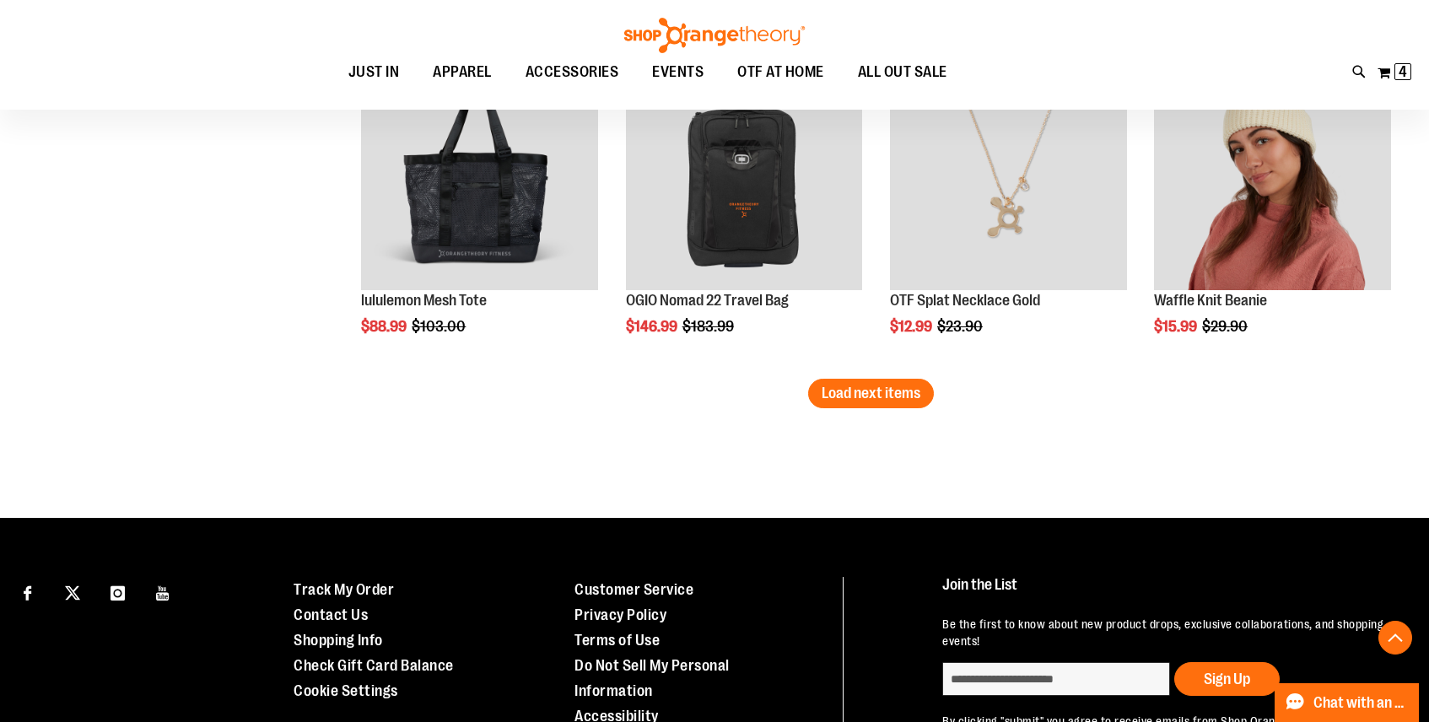
scroll to position [4001, 0]
click at [837, 381] on button "Load next items" at bounding box center [871, 393] width 126 height 30
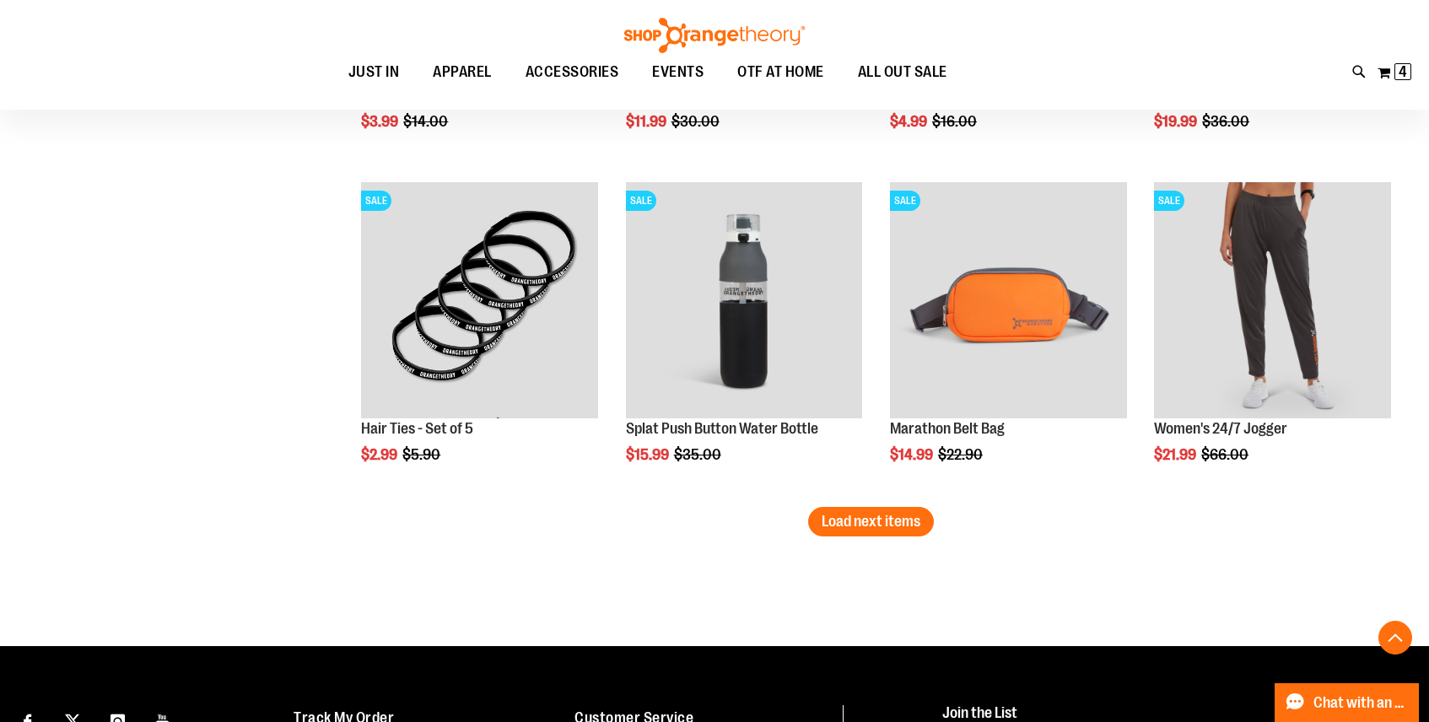
scroll to position [4874, 0]
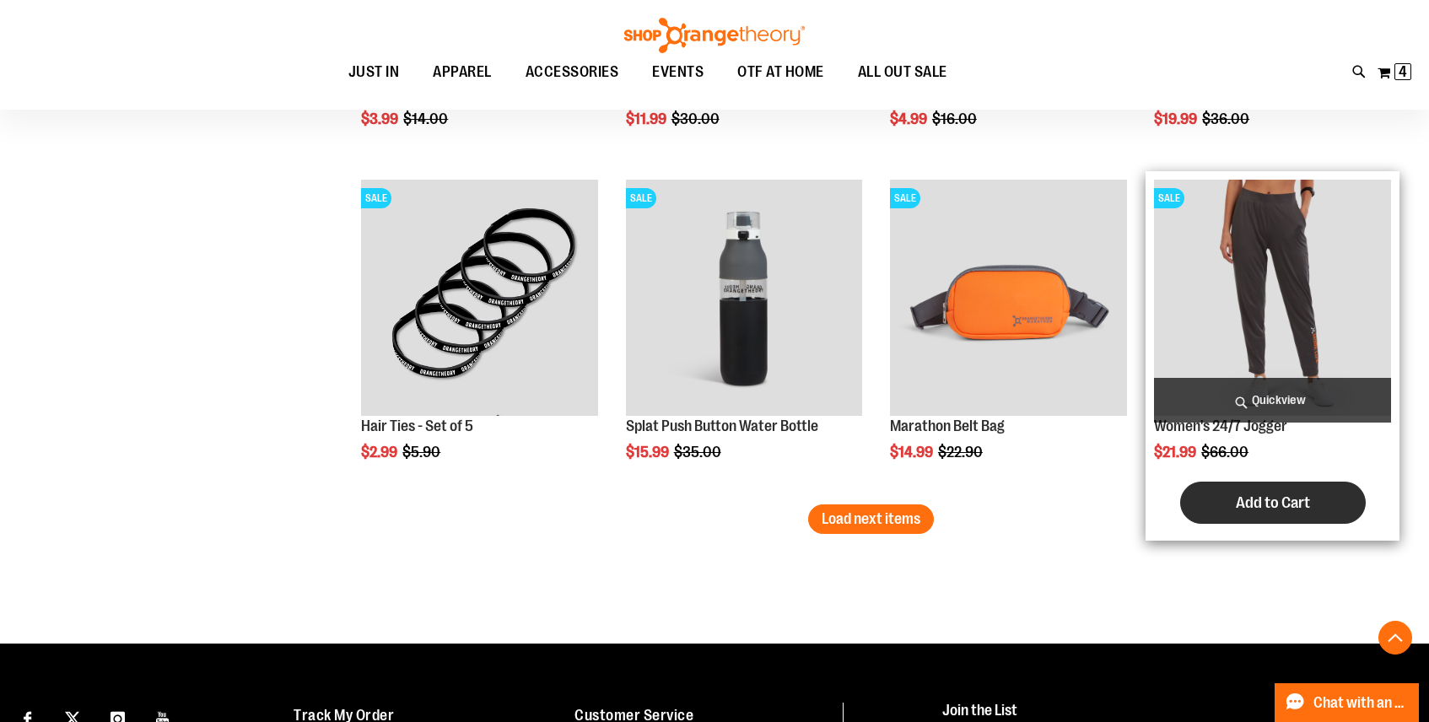
click at [1214, 509] on button "Add to Cart" at bounding box center [1273, 503] width 186 height 42
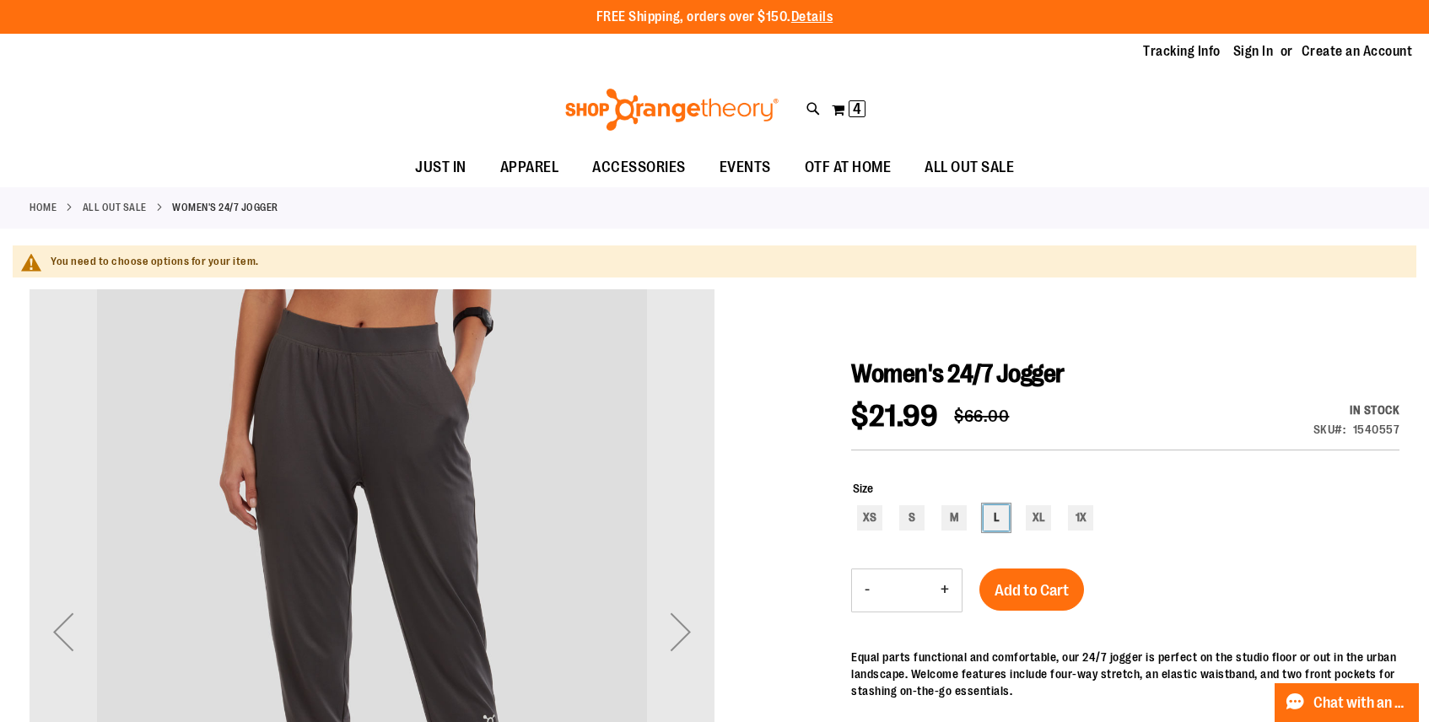
click at [992, 523] on div "L" at bounding box center [996, 517] width 25 height 25
type input "***"
click at [1012, 584] on span "Add to Cart" at bounding box center [1032, 590] width 74 height 19
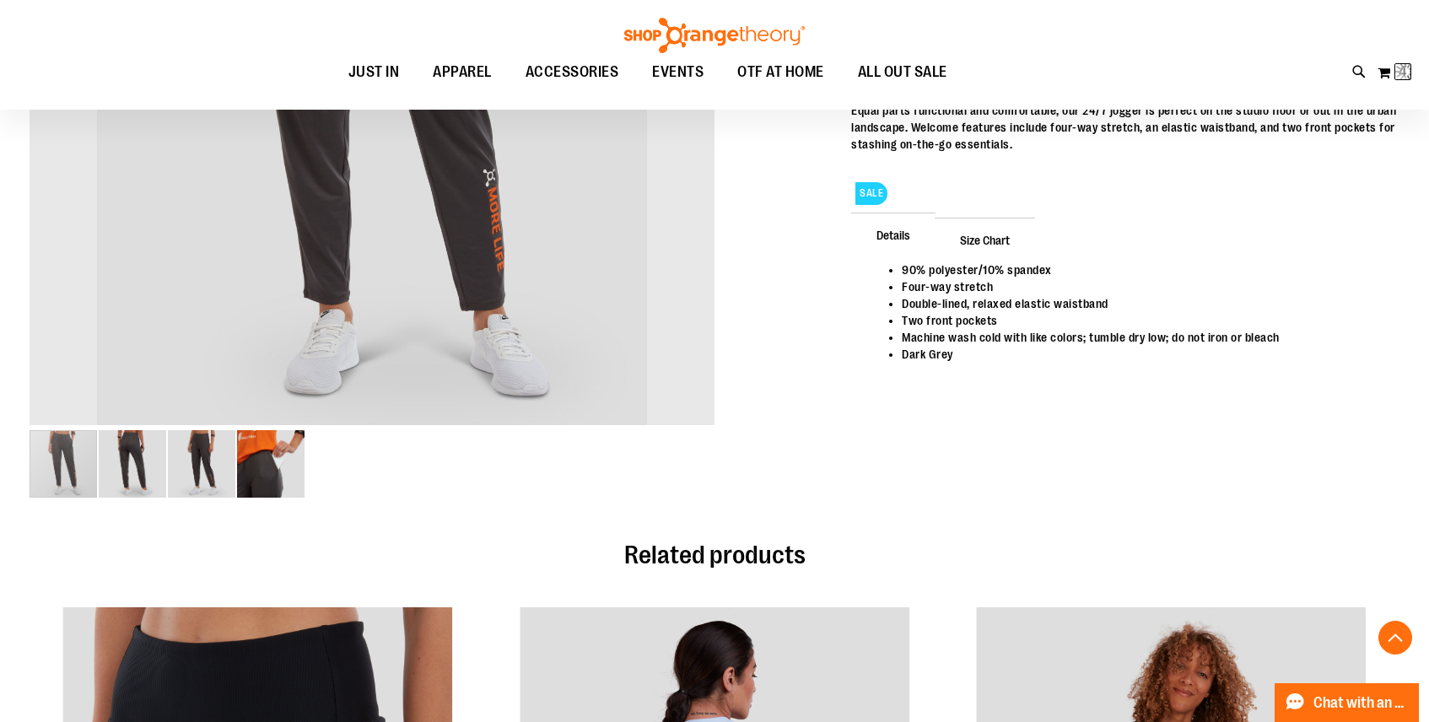
scroll to position [459, 0]
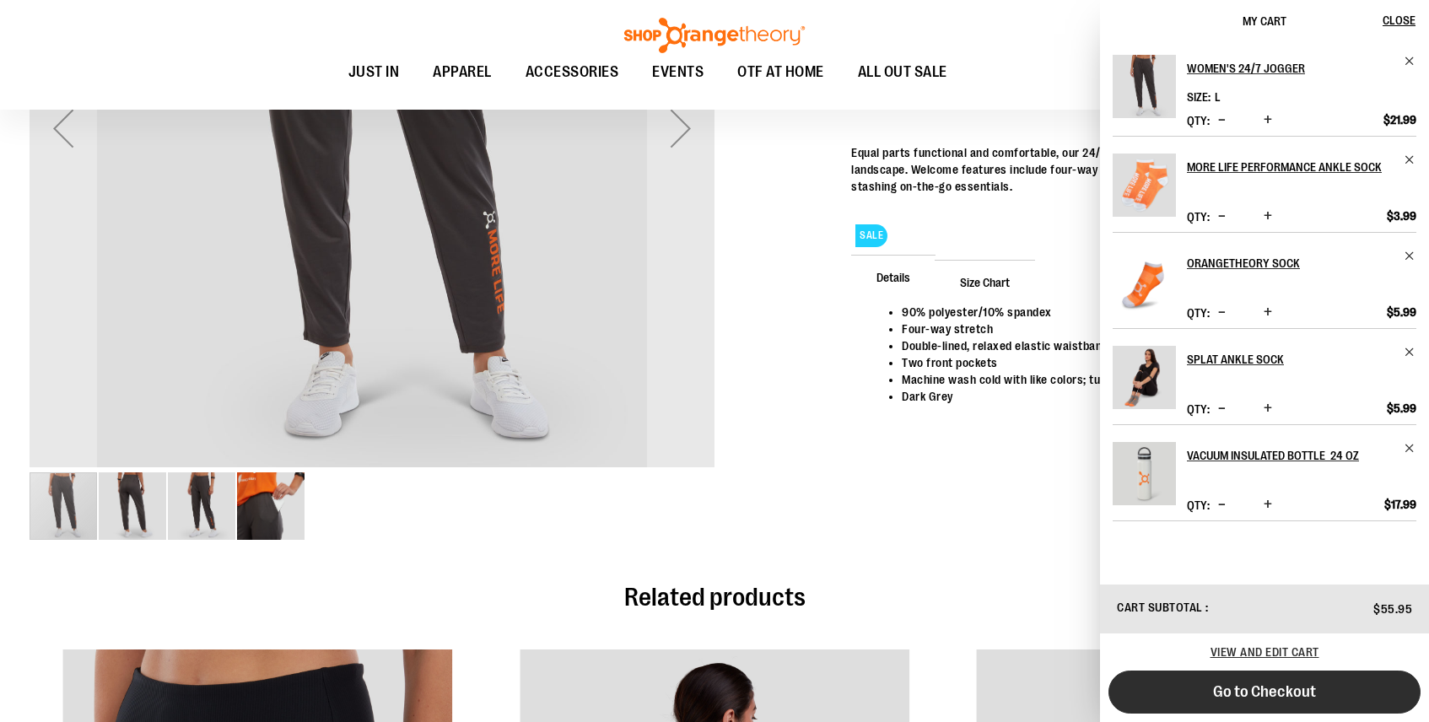
click at [1191, 691] on button "Go to Checkout" at bounding box center [1264, 692] width 312 height 43
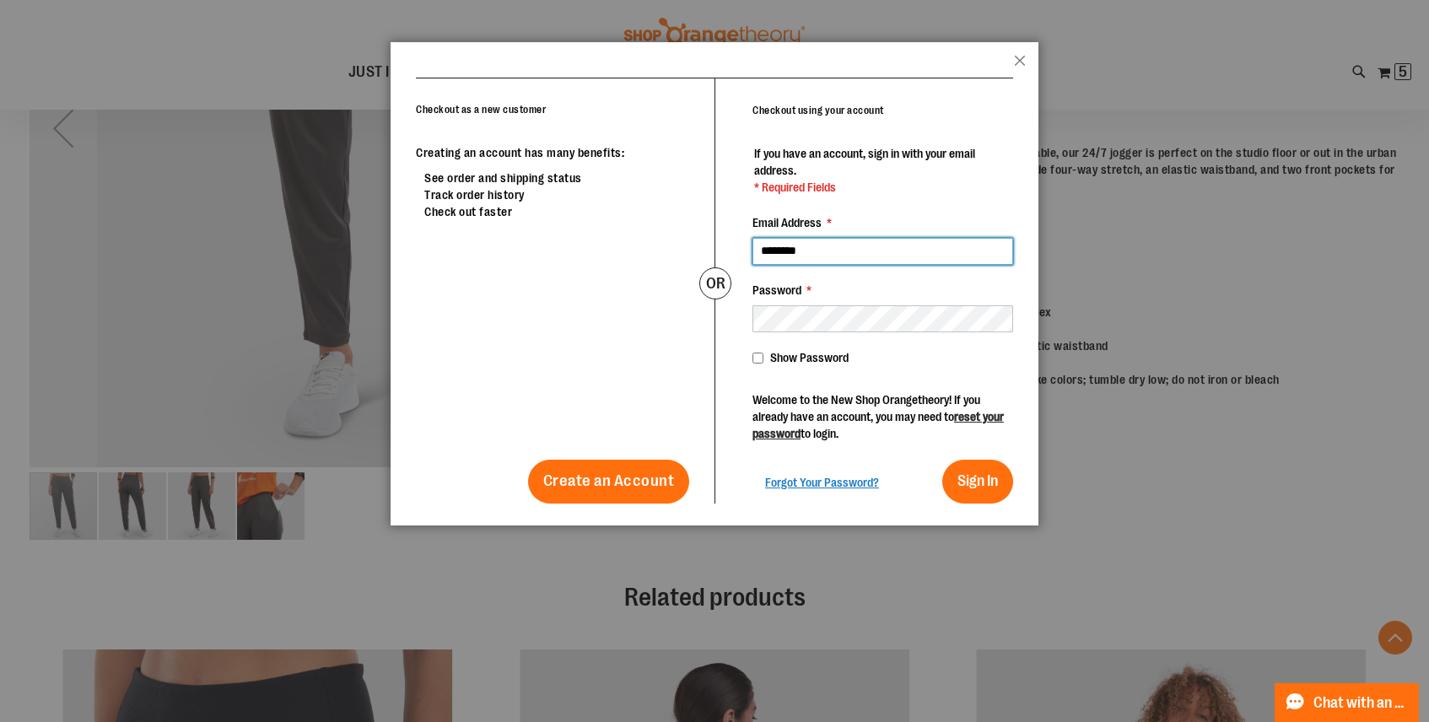
click at [822, 256] on input "********" at bounding box center [882, 251] width 261 height 27
type input "**********"
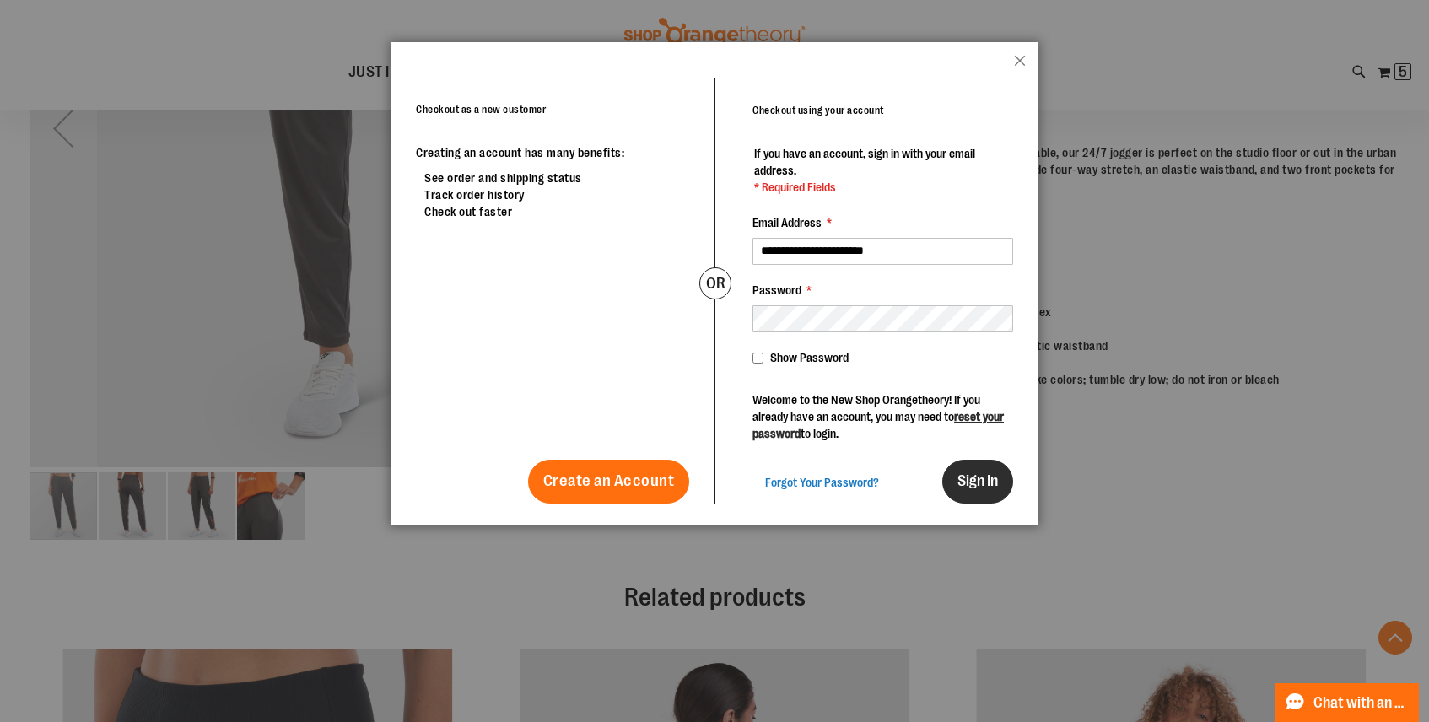
click at [942, 480] on button "Sign In" at bounding box center [977, 482] width 71 height 44
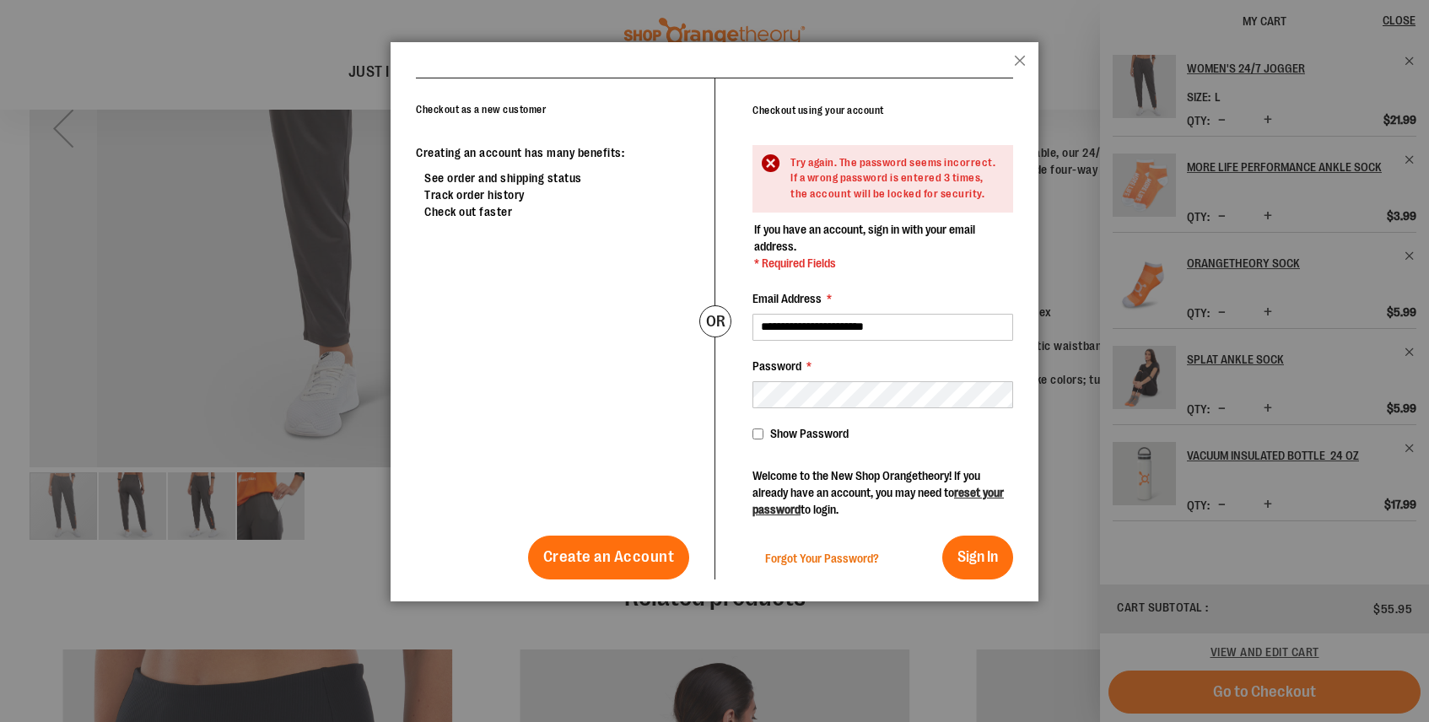
click at [801, 565] on span "Forgot Your Password?" at bounding box center [822, 558] width 114 height 13
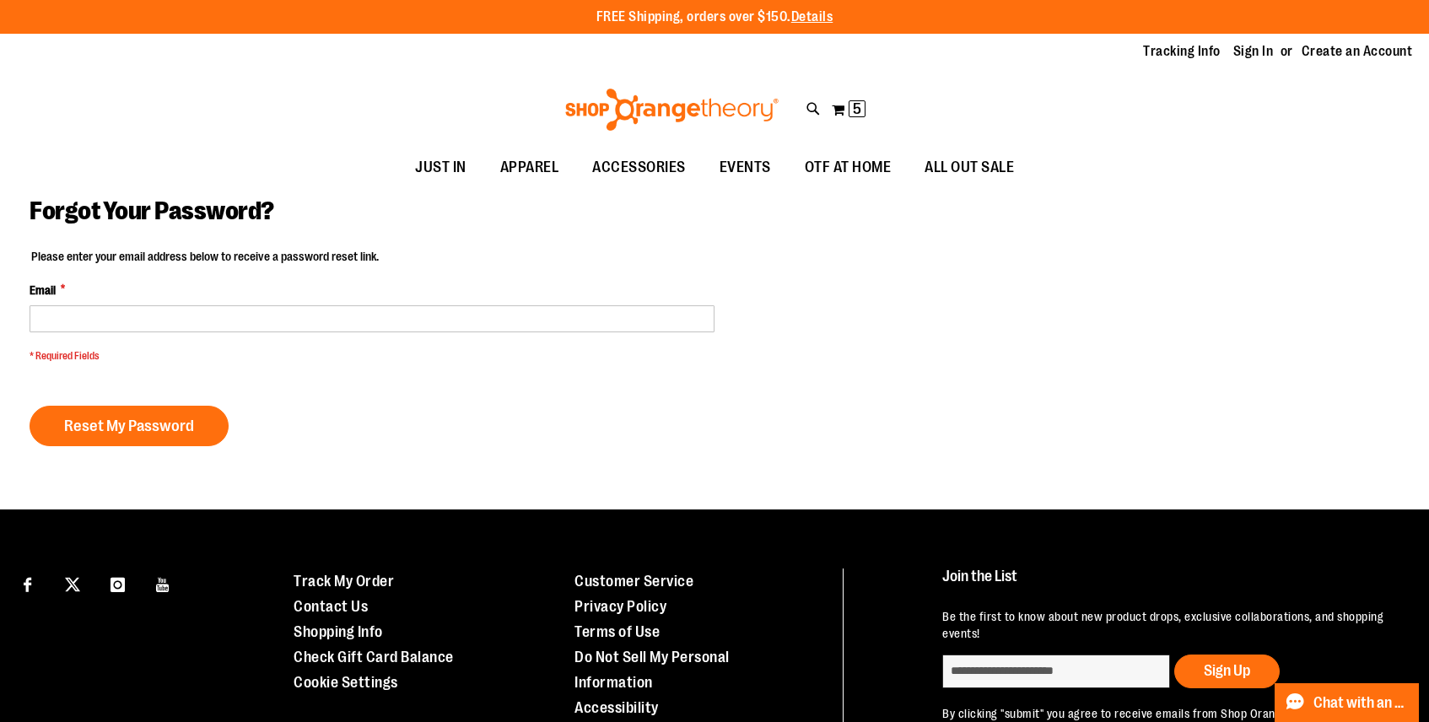
click at [229, 302] on div "Email *" at bounding box center [372, 307] width 685 height 51
click at [169, 304] on div "Email *" at bounding box center [372, 307] width 685 height 51
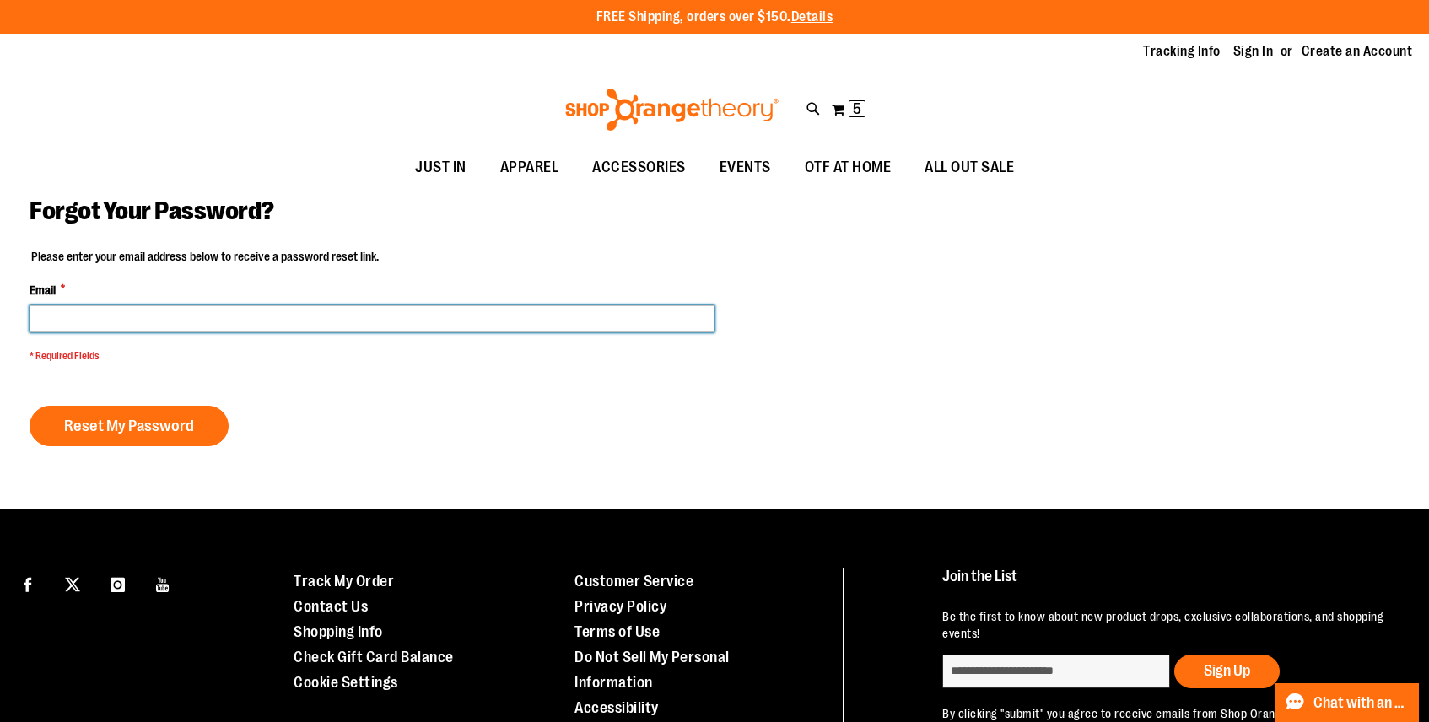
click at [130, 328] on input "Email *" at bounding box center [372, 318] width 685 height 27
click at [85, 325] on input "********" at bounding box center [372, 318] width 685 height 27
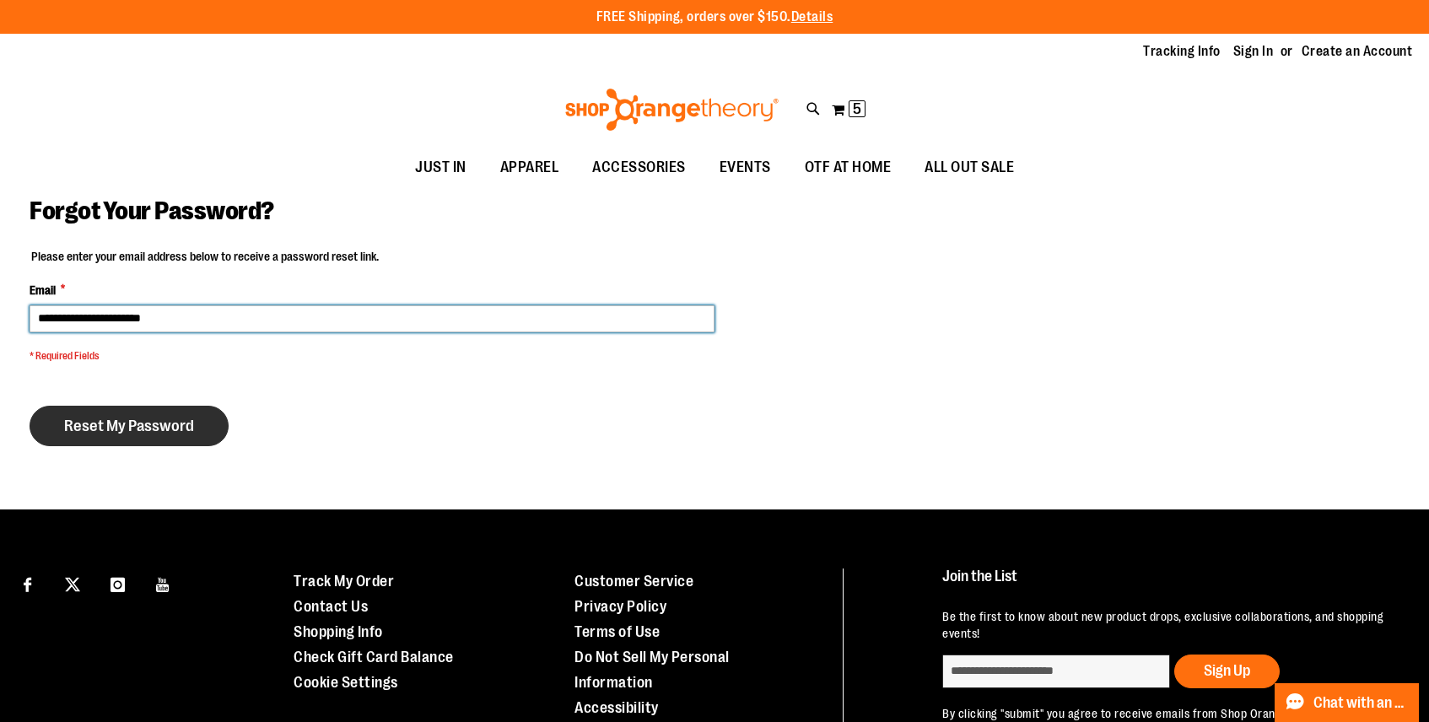
type input "**********"
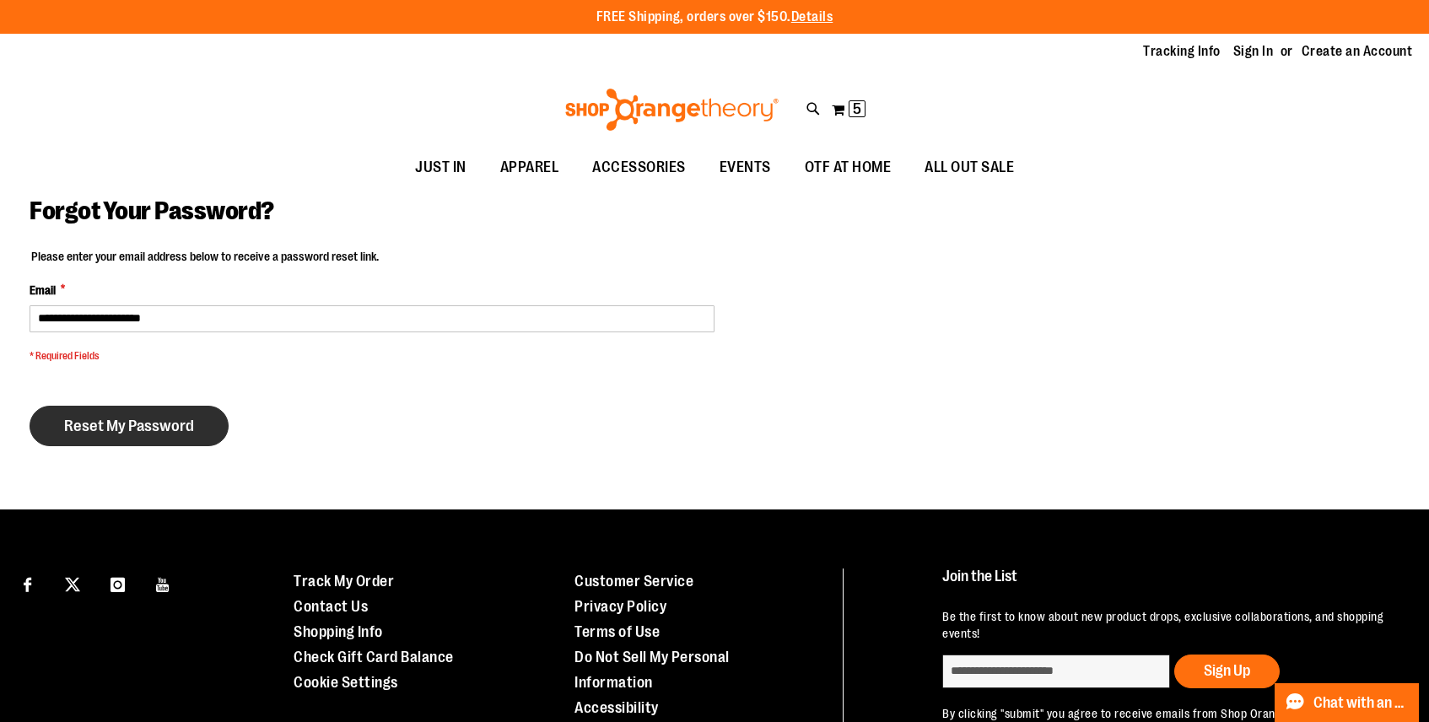
click at [94, 418] on span "Reset My Password" at bounding box center [129, 426] width 130 height 19
